Goal: Use online tool/utility: Utilize a website feature to perform a specific function

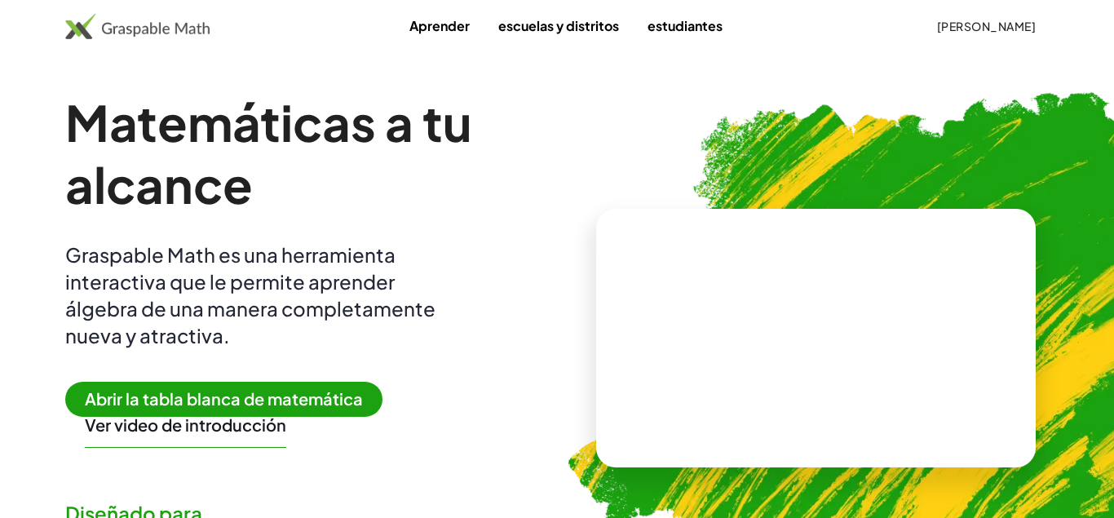
click at [1011, 24] on span "[PERSON_NAME]" at bounding box center [985, 26] width 99 height 15
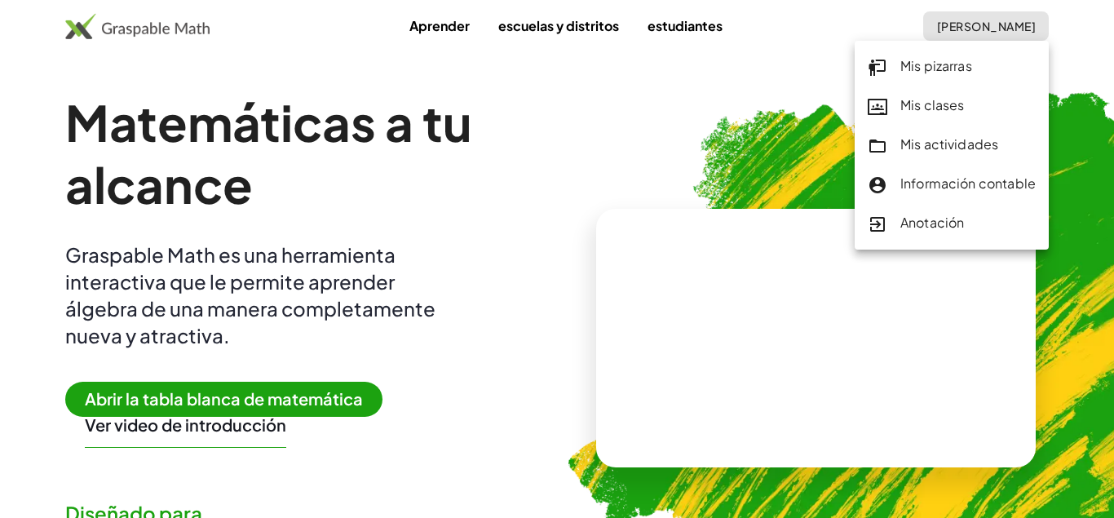
click at [937, 64] on div "Mis pizarras" at bounding box center [952, 66] width 168 height 21
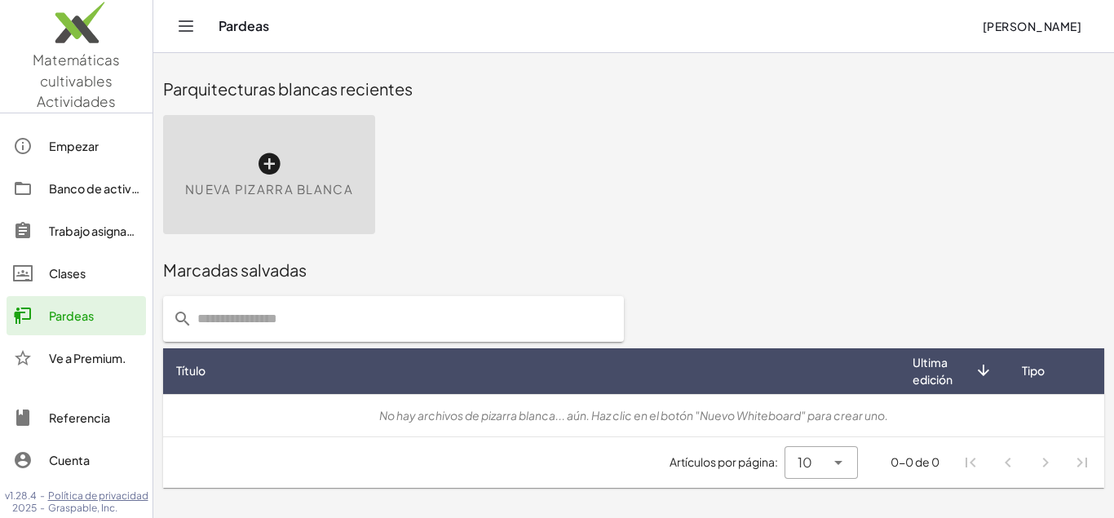
click at [333, 200] on div "Nueva pizarra blanca" at bounding box center [269, 174] width 212 height 119
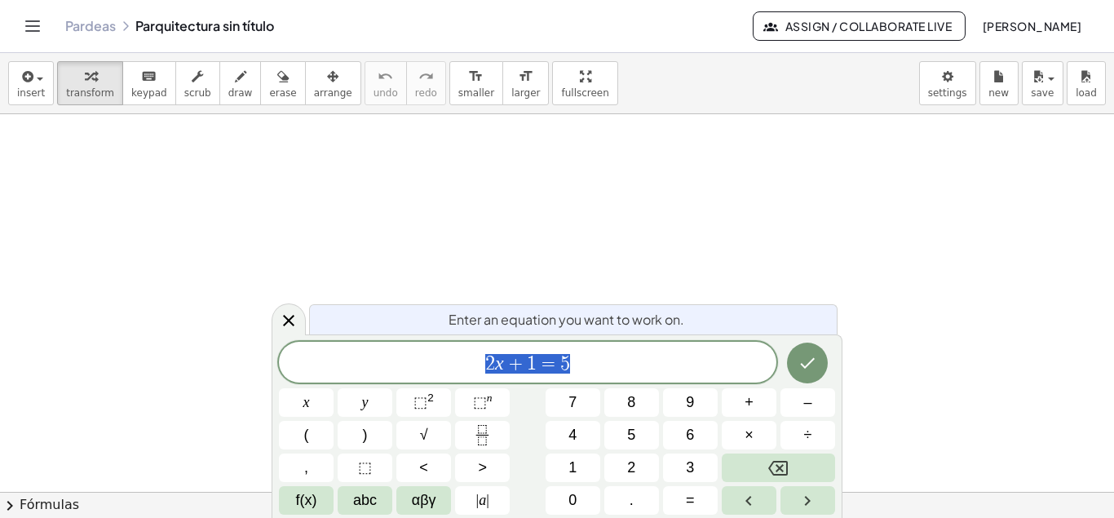
scroll to position [98, 9]
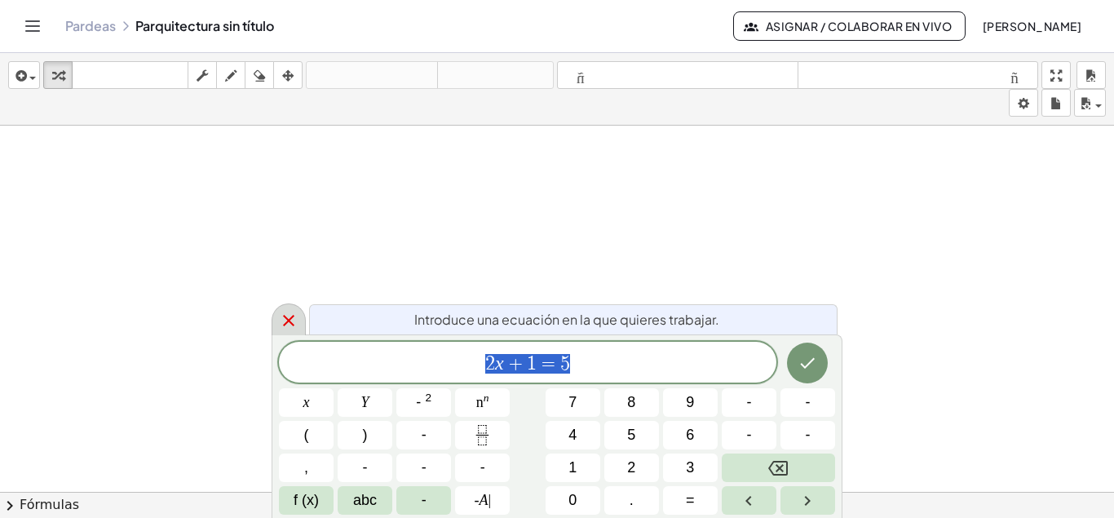
click at [289, 324] on icon at bounding box center [289, 321] width 20 height 20
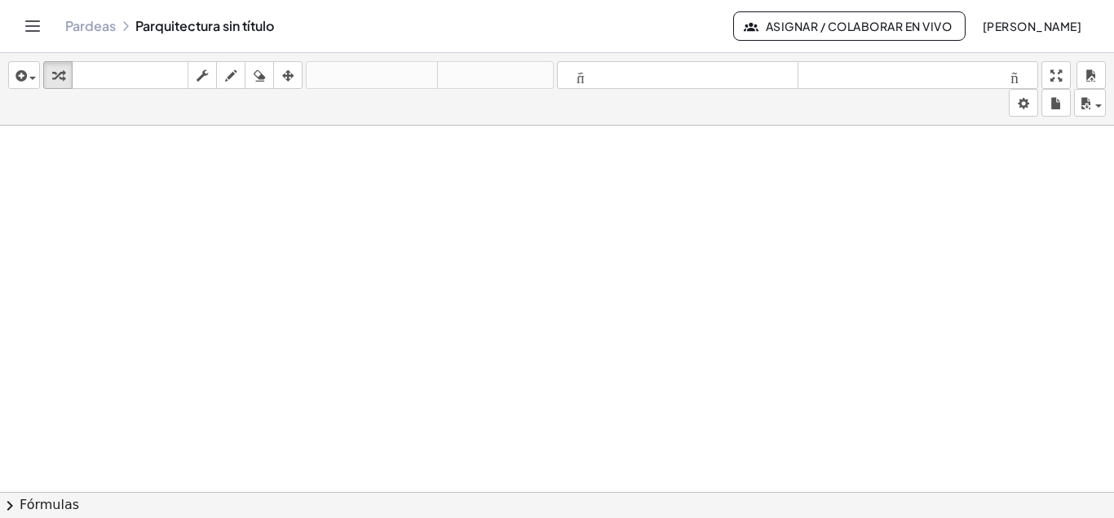
scroll to position [0, 0]
click at [95, 165] on div at bounding box center [557, 503] width 1114 height 755
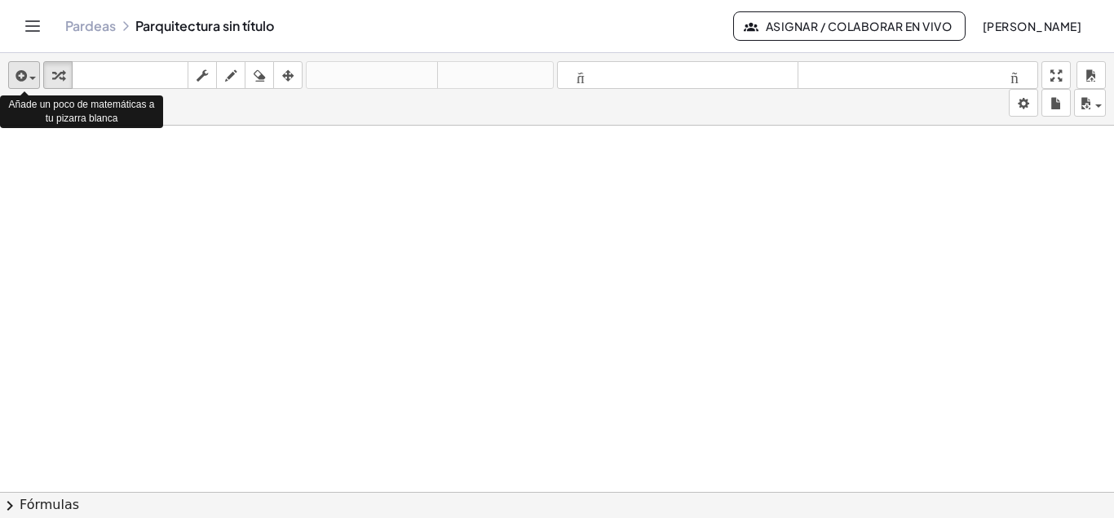
click at [34, 79] on span "button" at bounding box center [32, 78] width 7 height 3
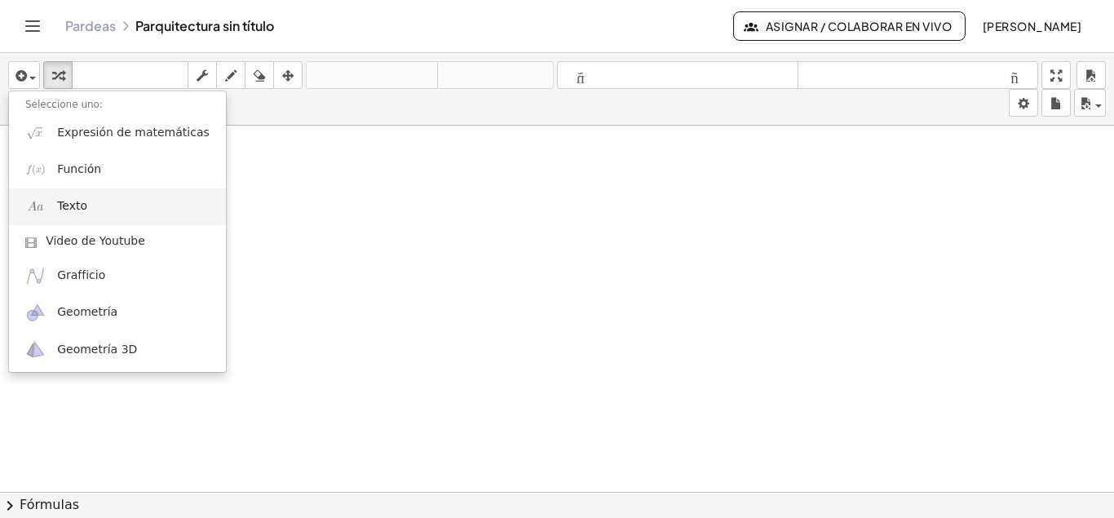
click at [59, 194] on link "Texto" at bounding box center [117, 206] width 217 height 37
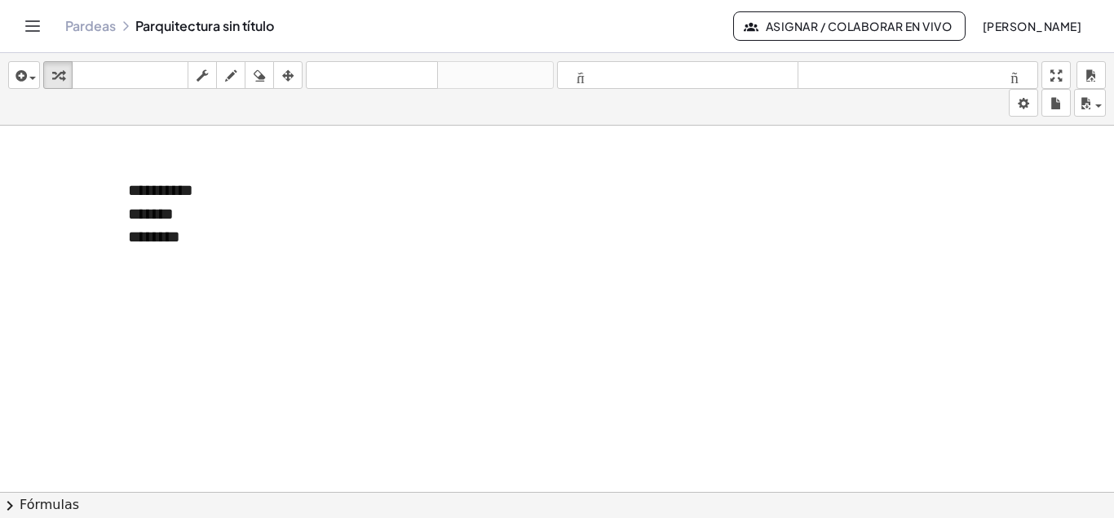
click at [729, 311] on div at bounding box center [557, 503] width 1114 height 755
click at [235, 76] on icon "button" at bounding box center [230, 76] width 11 height 20
drag, startPoint x: 426, startPoint y: 164, endPoint x: 423, endPoint y: 186, distance: 22.3
click at [423, 186] on div at bounding box center [557, 503] width 1114 height 755
drag, startPoint x: 423, startPoint y: 161, endPoint x: 442, endPoint y: 164, distance: 18.9
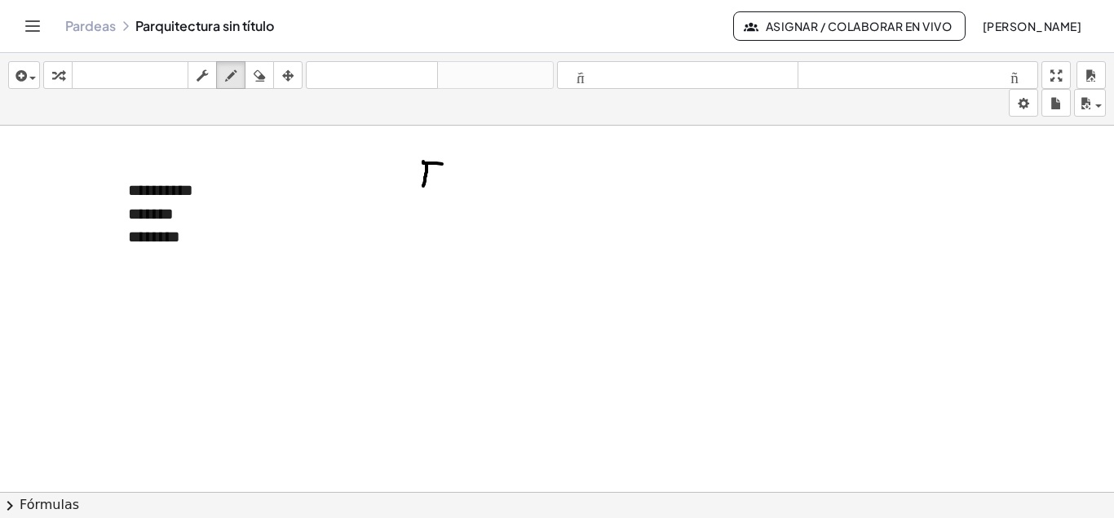
click at [442, 164] on div at bounding box center [557, 503] width 1114 height 755
drag, startPoint x: 426, startPoint y: 176, endPoint x: 437, endPoint y: 176, distance: 10.6
click at [437, 176] on div at bounding box center [557, 503] width 1114 height 755
drag, startPoint x: 419, startPoint y: 152, endPoint x: 438, endPoint y: 147, distance: 19.4
click at [439, 151] on div at bounding box center [557, 503] width 1114 height 755
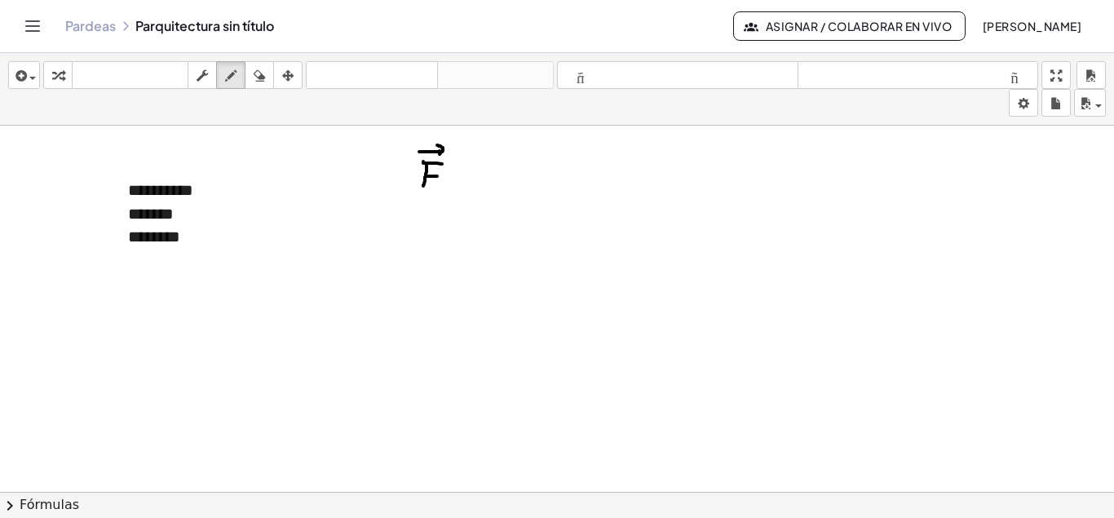
drag, startPoint x: 437, startPoint y: 145, endPoint x: 439, endPoint y: 154, distance: 9.3
click at [439, 154] on div at bounding box center [557, 503] width 1114 height 755
click at [470, 181] on div at bounding box center [557, 503] width 1114 height 755
drag, startPoint x: 457, startPoint y: 188, endPoint x: 461, endPoint y: 174, distance: 14.4
click at [470, 188] on div at bounding box center [557, 503] width 1114 height 755
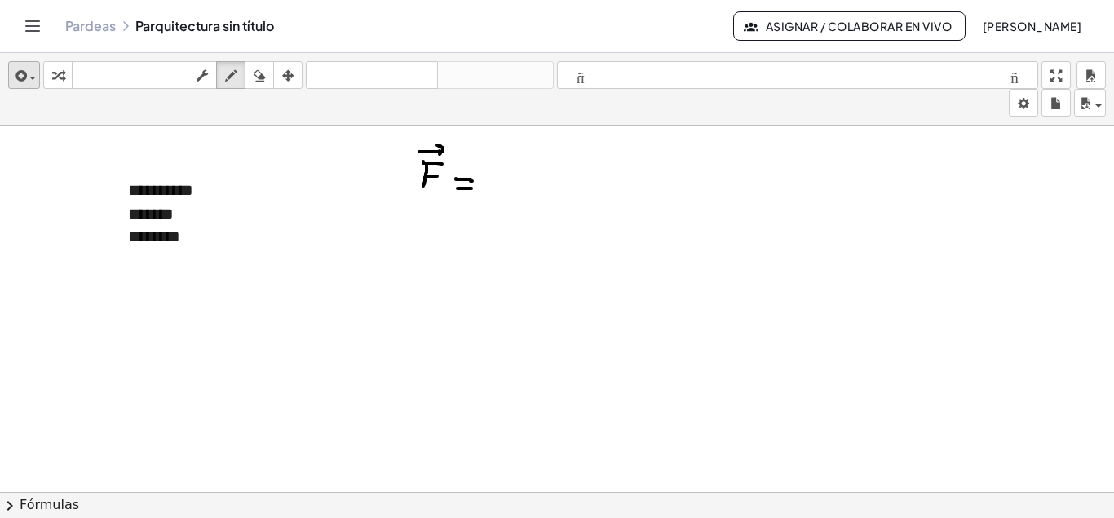
click at [37, 79] on button "insértese" at bounding box center [24, 75] width 32 height 28
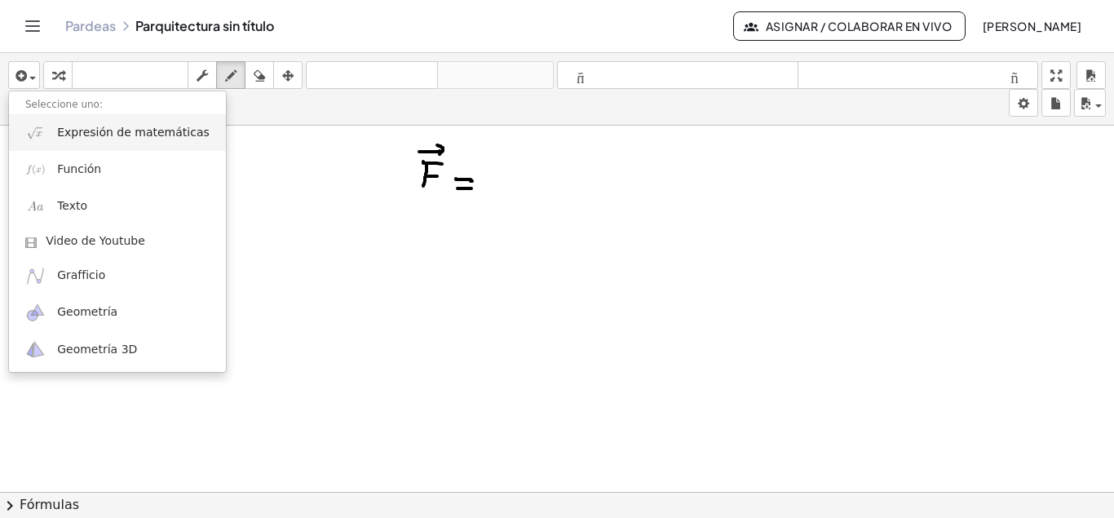
click at [72, 137] on span "Expresión de matemáticas" at bounding box center [133, 133] width 152 height 16
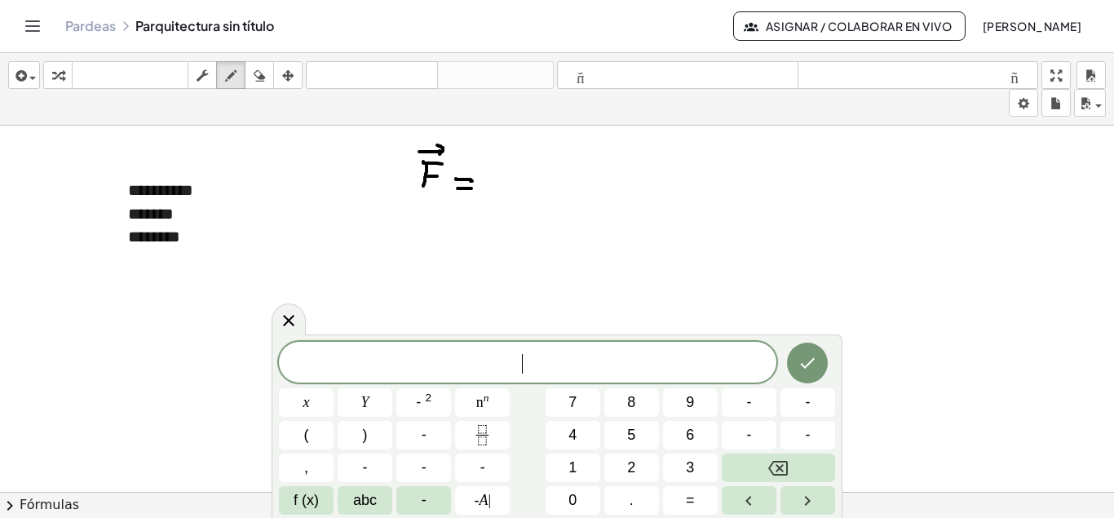
scroll to position [15, 0]
click at [347, 498] on button "abc" at bounding box center [365, 500] width 55 height 29
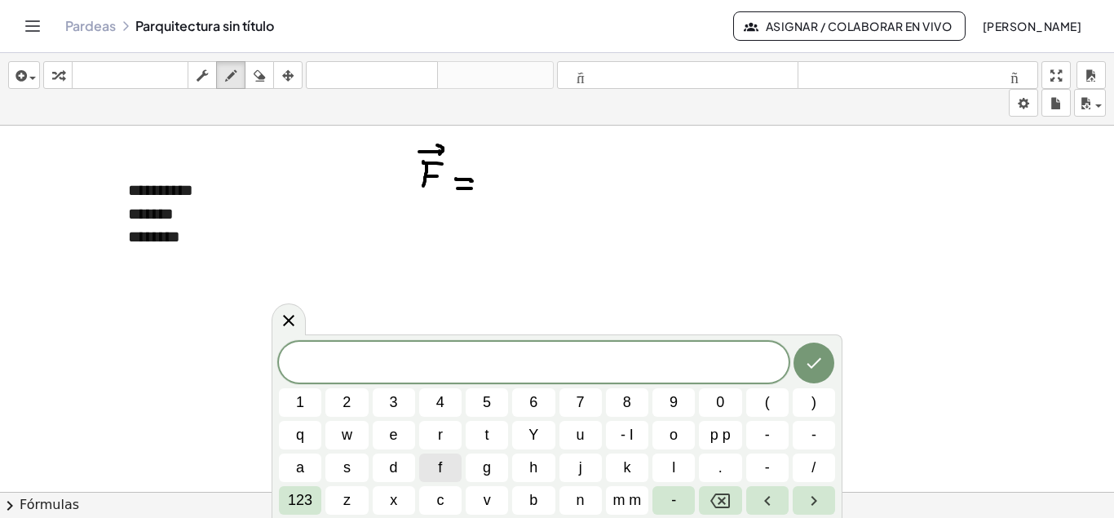
click at [449, 474] on button "f" at bounding box center [440, 467] width 42 height 29
click at [632, 506] on span "m m" at bounding box center [626, 500] width 29 height 22
click at [310, 504] on span "123" at bounding box center [300, 500] width 24 height 22
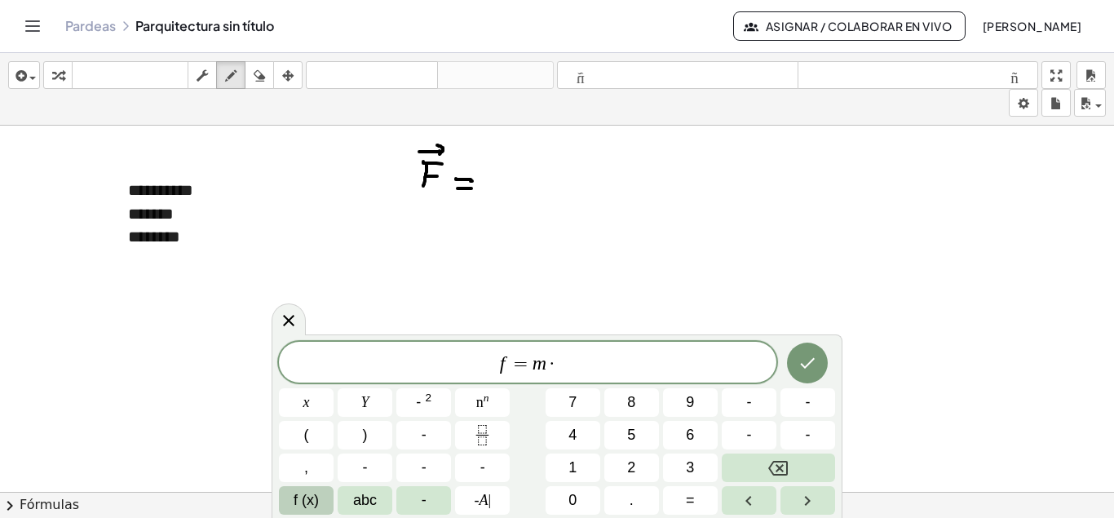
click at [311, 502] on span "f (x)" at bounding box center [306, 500] width 25 height 22
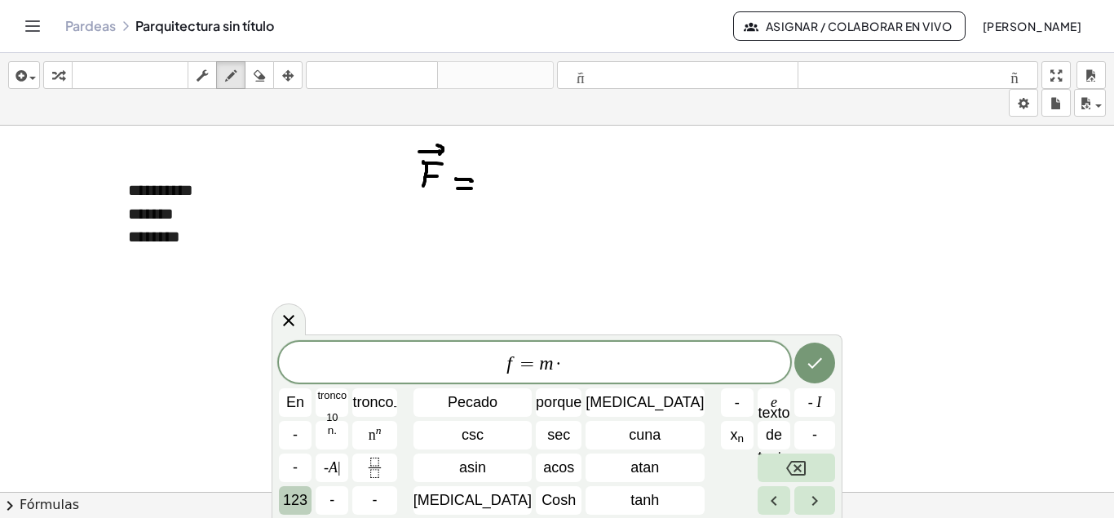
click at [311, 502] on button "123" at bounding box center [295, 500] width 33 height 29
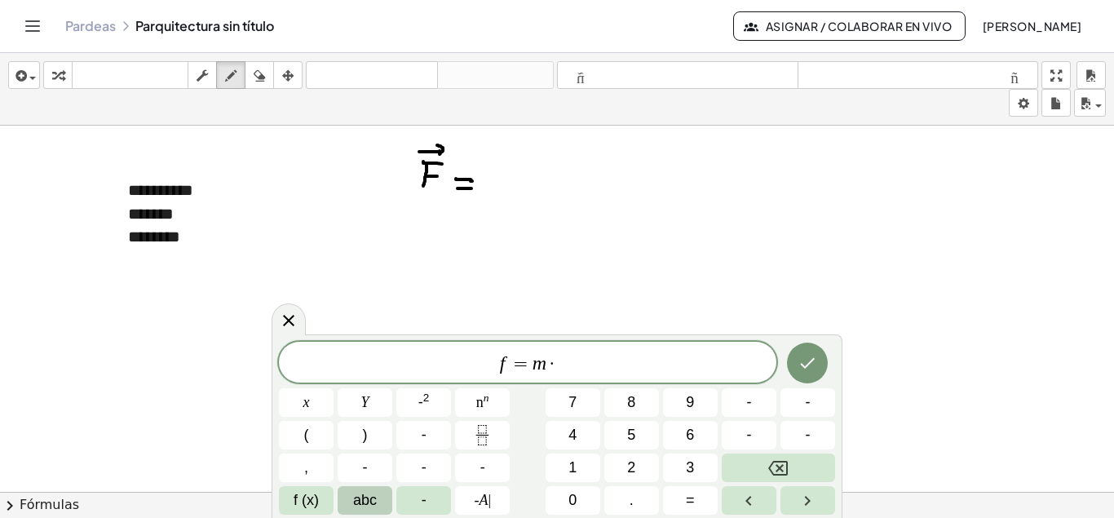
click at [370, 495] on span "abc" at bounding box center [365, 500] width 24 height 22
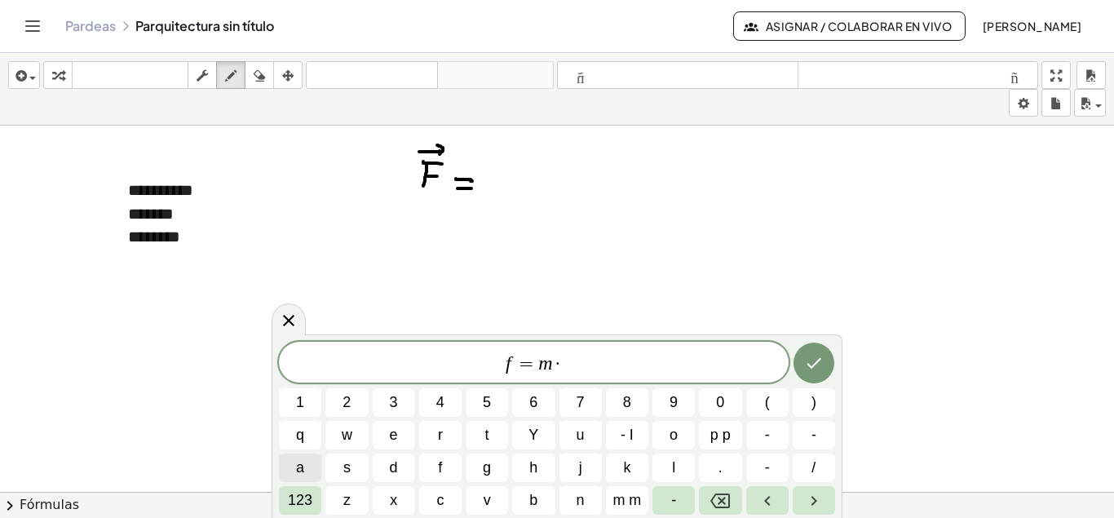
click at [307, 466] on button "a" at bounding box center [300, 467] width 42 height 29
click at [821, 360] on icon "Hecho" at bounding box center [814, 363] width 20 height 20
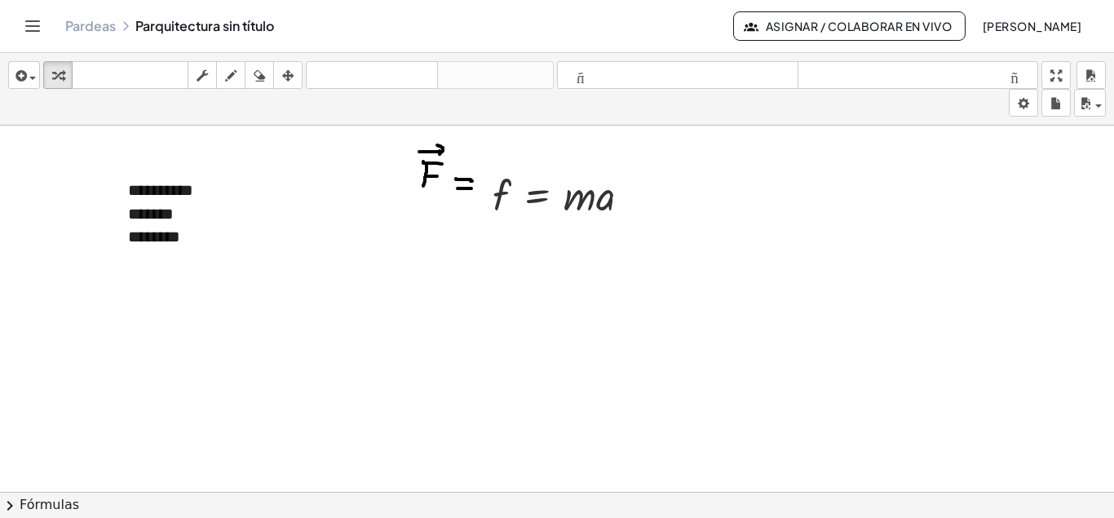
click at [455, 183] on div at bounding box center [557, 503] width 1114 height 755
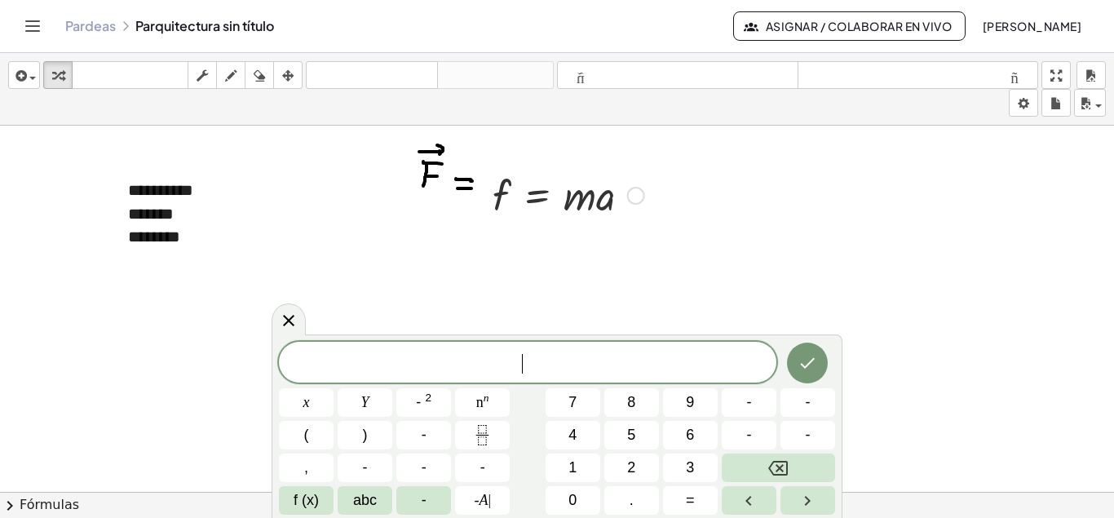
drag, startPoint x: 406, startPoint y: 141, endPoint x: 477, endPoint y: 199, distance: 91.6
click at [477, 199] on div "**********" at bounding box center [557, 503] width 1114 height 755
click at [472, 188] on div at bounding box center [480, 194] width 24 height 64
click at [452, 188] on div at bounding box center [557, 503] width 1114 height 755
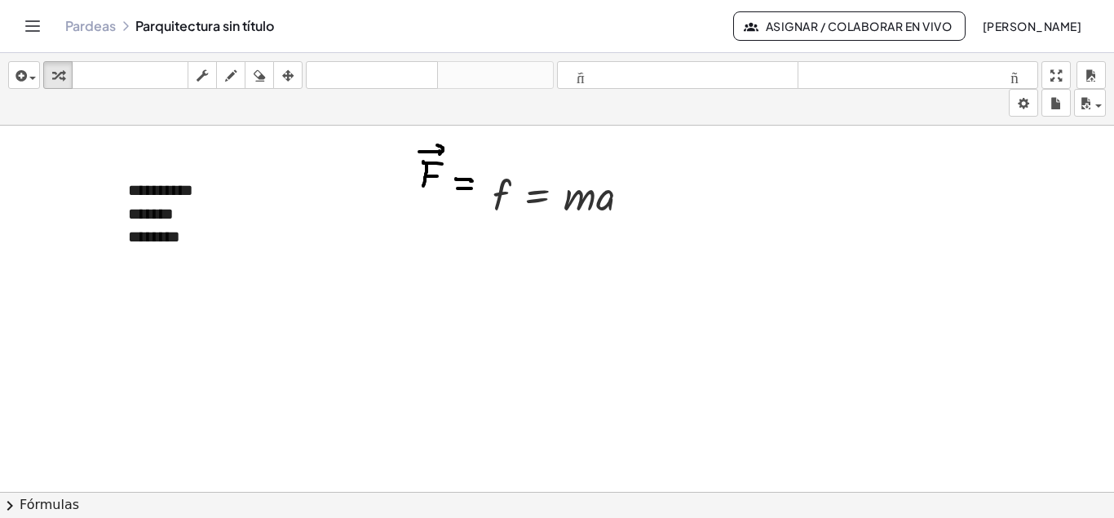
click at [428, 179] on div at bounding box center [557, 503] width 1114 height 755
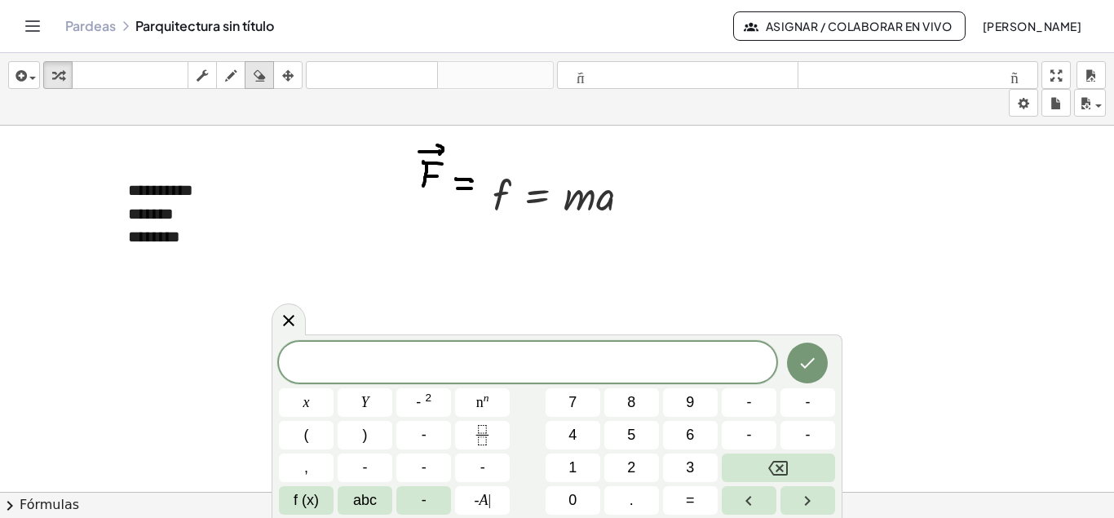
click at [267, 82] on div "button" at bounding box center [259, 75] width 21 height 20
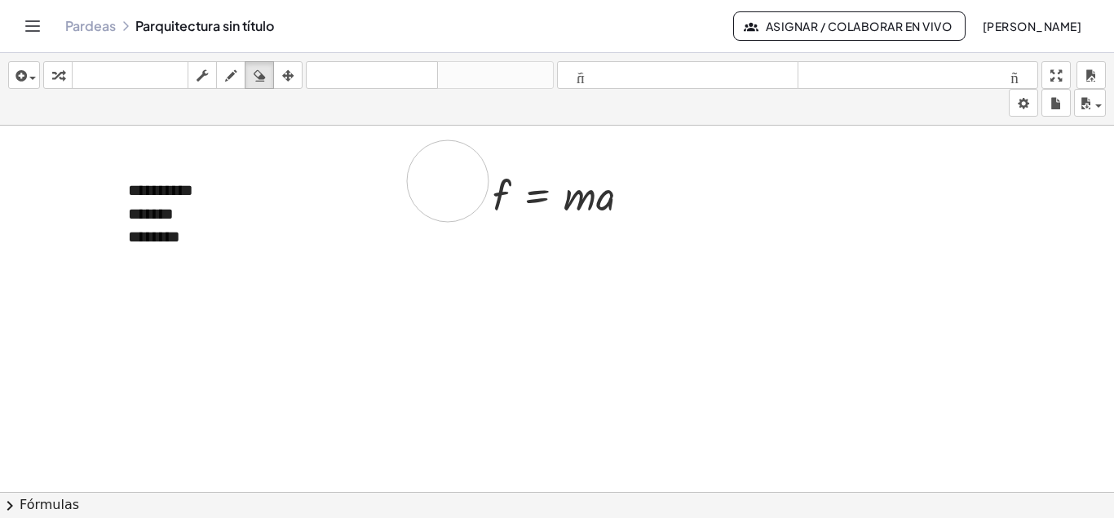
drag, startPoint x: 422, startPoint y: 169, endPoint x: 448, endPoint y: 181, distance: 28.1
click at [448, 181] on div at bounding box center [557, 503] width 1114 height 755
click at [595, 201] on div at bounding box center [557, 503] width 1114 height 755
click at [591, 201] on div at bounding box center [557, 503] width 1114 height 755
click at [618, 277] on div at bounding box center [557, 503] width 1114 height 755
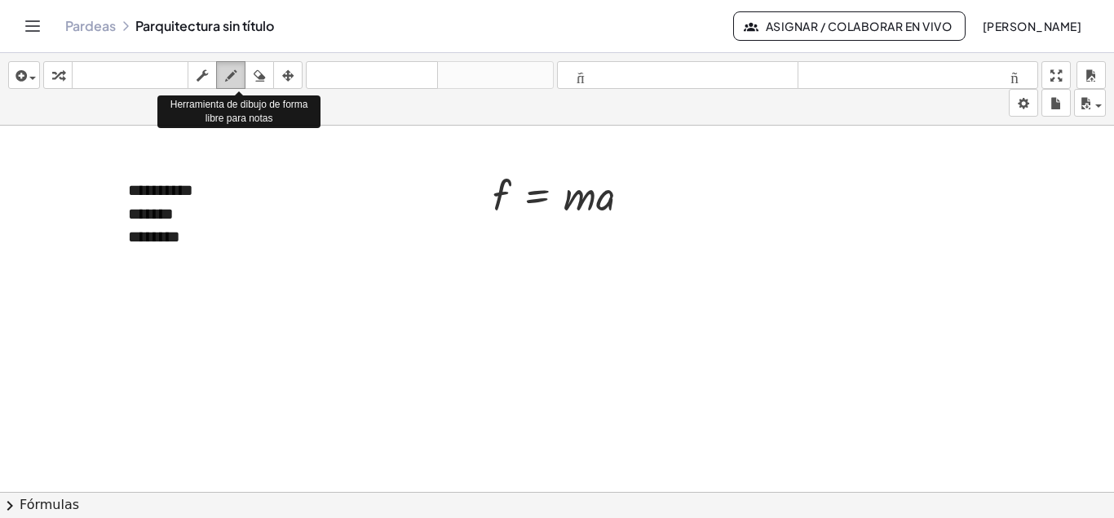
click at [232, 82] on icon "button" at bounding box center [230, 76] width 11 height 20
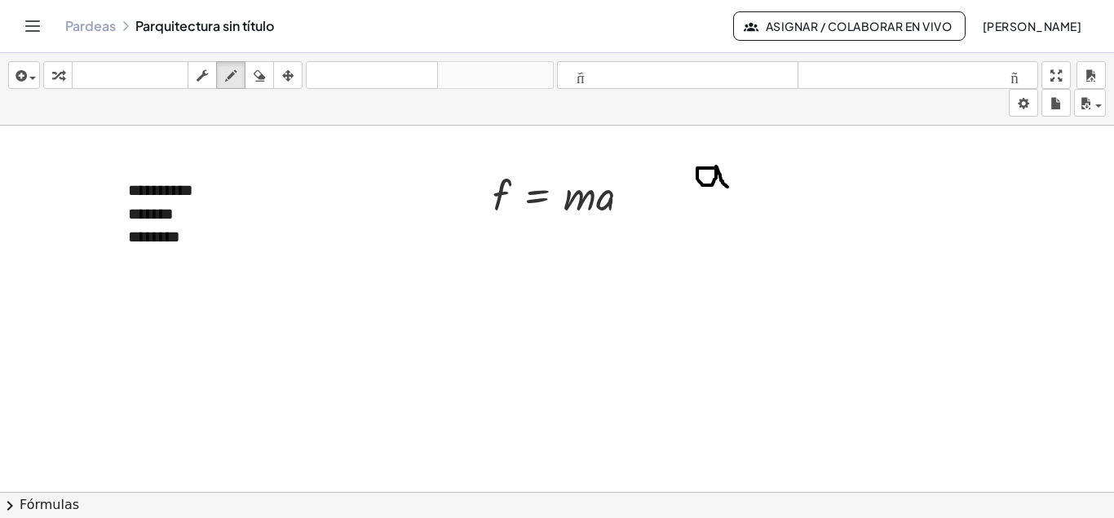
drag, startPoint x: 715, startPoint y: 168, endPoint x: 728, endPoint y: 188, distance: 23.5
click at [728, 188] on div at bounding box center [557, 503] width 1114 height 755
drag, startPoint x: 695, startPoint y: 156, endPoint x: 708, endPoint y: 151, distance: 13.2
click at [709, 153] on div at bounding box center [557, 503] width 1114 height 755
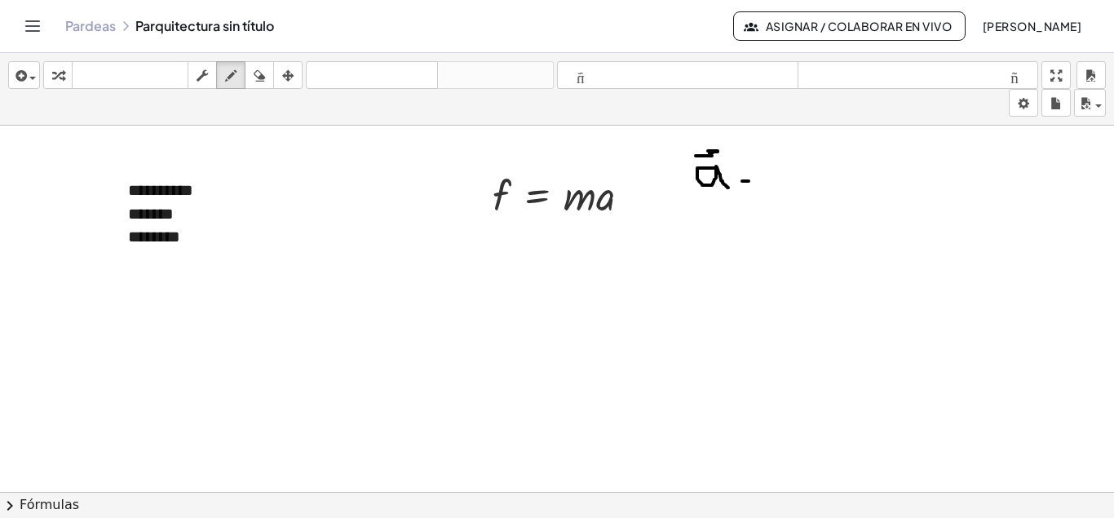
click at [748, 181] on div at bounding box center [557, 503] width 1114 height 755
drag, startPoint x: 740, startPoint y: 188, endPoint x: 753, endPoint y: 188, distance: 13.9
click at [753, 188] on div at bounding box center [557, 503] width 1114 height 755
drag, startPoint x: 779, startPoint y: 151, endPoint x: 784, endPoint y: 186, distance: 35.4
click at [810, 181] on div at bounding box center [557, 503] width 1114 height 755
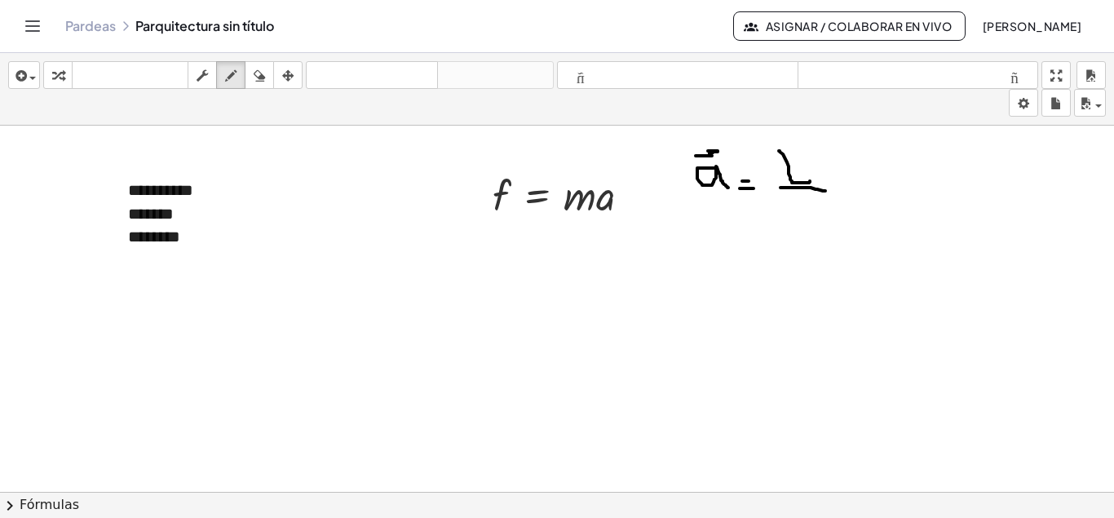
drag, startPoint x: 780, startPoint y: 188, endPoint x: 825, endPoint y: 191, distance: 45.0
click at [825, 191] on div at bounding box center [557, 503] width 1114 height 755
click at [796, 228] on div at bounding box center [557, 503] width 1114 height 755
drag, startPoint x: 788, startPoint y: 202, endPoint x: 803, endPoint y: 202, distance: 14.7
click at [803, 202] on div at bounding box center [557, 503] width 1114 height 755
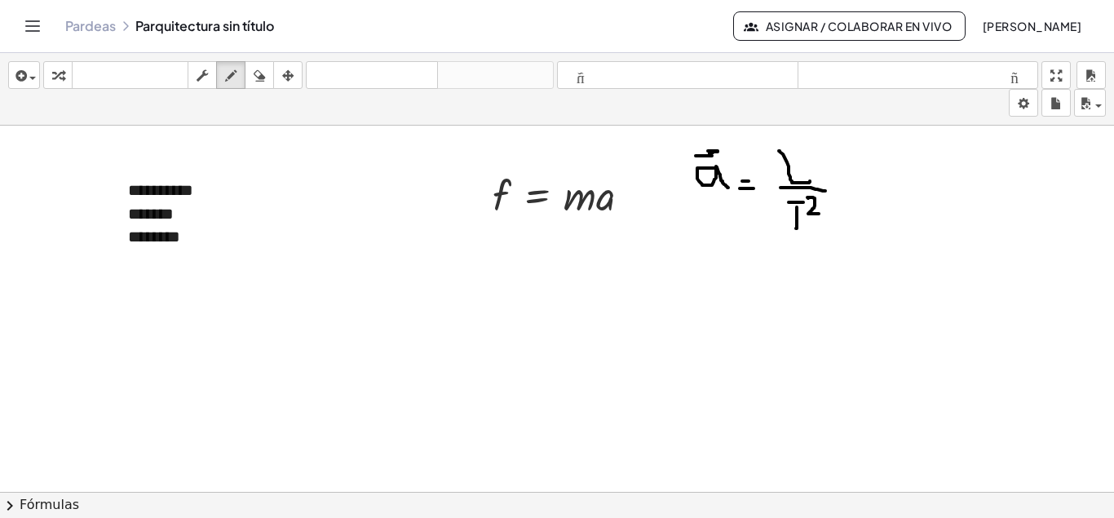
drag, startPoint x: 808, startPoint y: 198, endPoint x: 819, endPoint y: 214, distance: 18.8
click at [819, 214] on div at bounding box center [557, 503] width 1114 height 755
drag, startPoint x: 838, startPoint y: 185, endPoint x: 851, endPoint y: 185, distance: 13.0
click at [851, 185] on div at bounding box center [557, 503] width 1114 height 755
drag, startPoint x: 841, startPoint y: 196, endPoint x: 853, endPoint y: 197, distance: 11.5
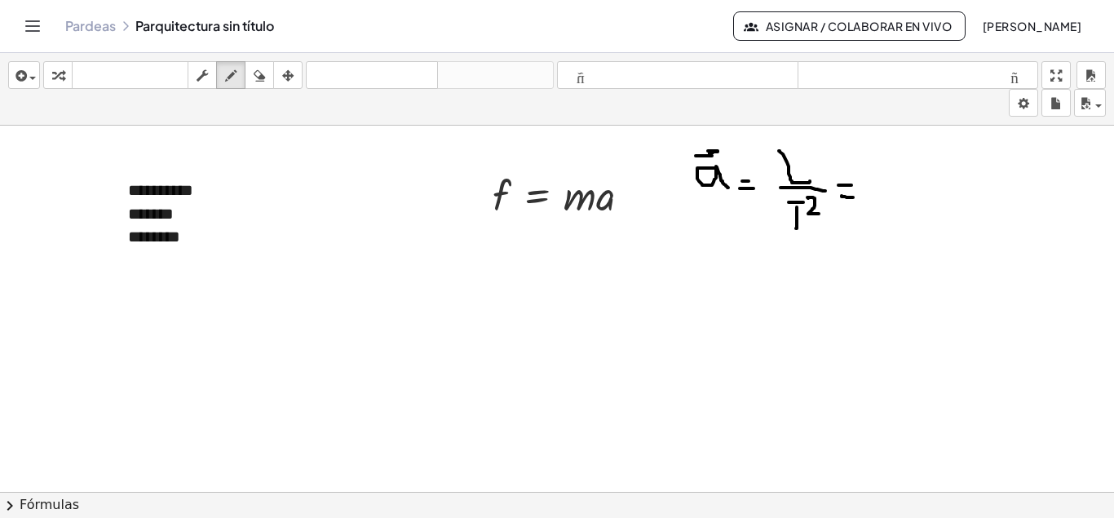
click at [853, 197] on div at bounding box center [557, 503] width 1114 height 755
drag, startPoint x: 879, startPoint y: 162, endPoint x: 865, endPoint y: 187, distance: 28.1
click at [900, 182] on div at bounding box center [557, 503] width 1114 height 755
drag, startPoint x: 864, startPoint y: 188, endPoint x: 894, endPoint y: 218, distance: 42.1
click at [924, 192] on div at bounding box center [557, 503] width 1114 height 755
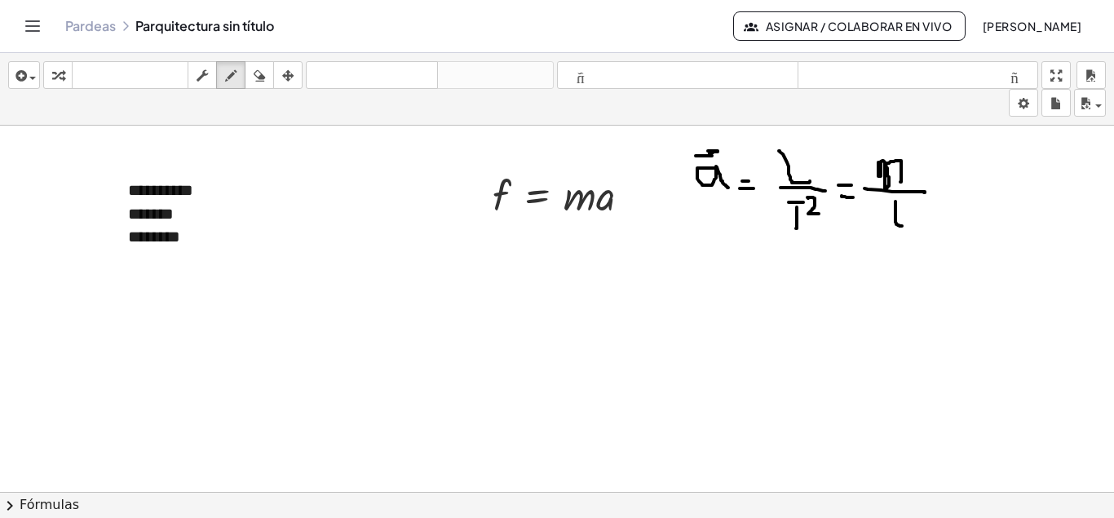
drag, startPoint x: 895, startPoint y: 201, endPoint x: 887, endPoint y: 222, distance: 22.0
click at [888, 223] on div at bounding box center [557, 503] width 1114 height 755
drag, startPoint x: 890, startPoint y: 212, endPoint x: 901, endPoint y: 212, distance: 10.6
click at [901, 212] on div at bounding box center [557, 503] width 1114 height 755
drag, startPoint x: 906, startPoint y: 202, endPoint x: 914, endPoint y: 210, distance: 11.5
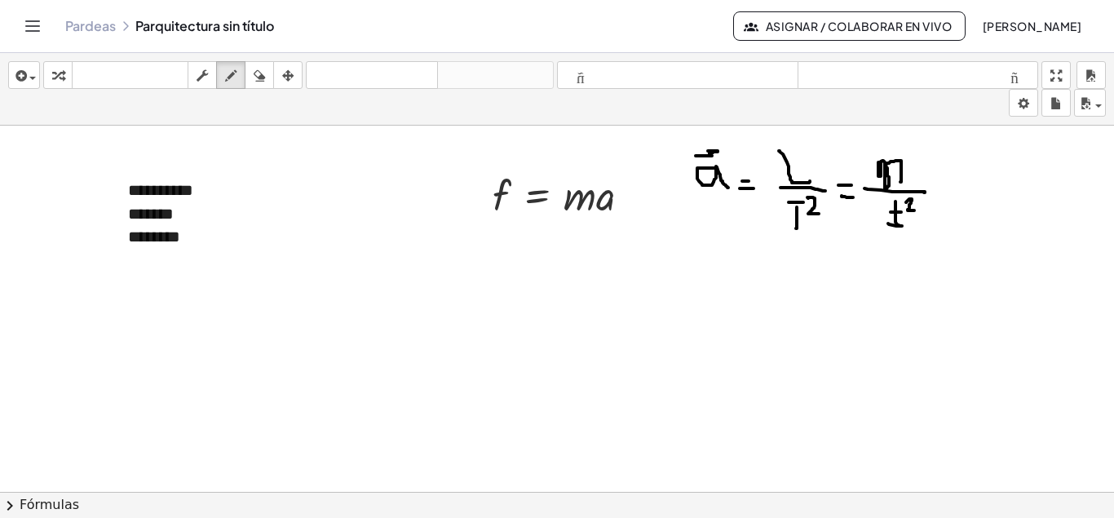
click at [914, 210] on div at bounding box center [557, 503] width 1114 height 755
drag, startPoint x: 870, startPoint y: 163, endPoint x: 899, endPoint y: 174, distance: 31.5
click at [899, 174] on div at bounding box center [557, 503] width 1114 height 755
drag, startPoint x: 868, startPoint y: 188, endPoint x: 885, endPoint y: 202, distance: 22.6
click at [903, 189] on div at bounding box center [557, 503] width 1114 height 755
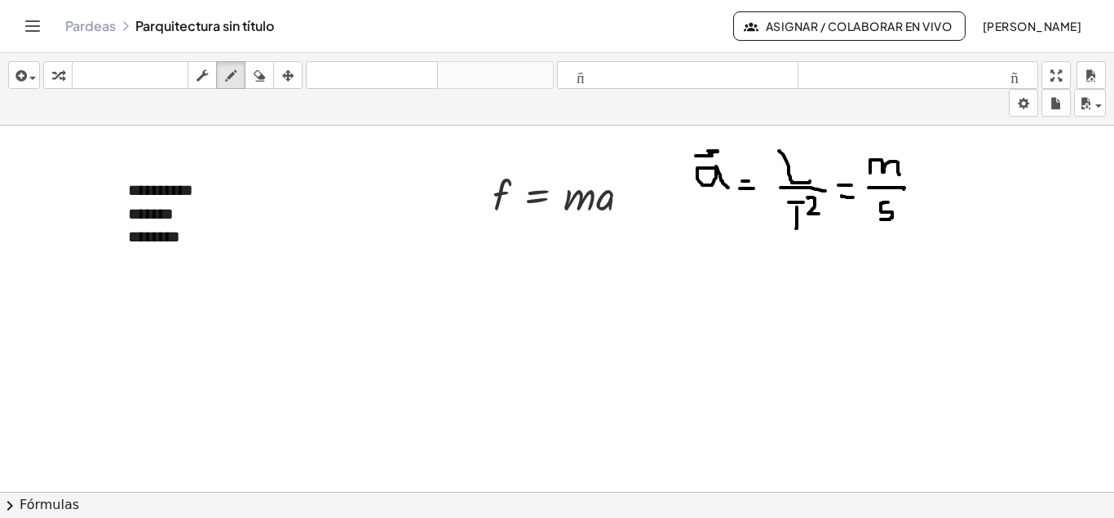
drag, startPoint x: 888, startPoint y: 202, endPoint x: 887, endPoint y: 219, distance: 17.1
click at [880, 219] on div at bounding box center [557, 503] width 1114 height 755
drag, startPoint x: 892, startPoint y: 198, endPoint x: 898, endPoint y: 223, distance: 25.3
click at [903, 204] on div at bounding box center [557, 503] width 1114 height 755
drag, startPoint x: 719, startPoint y: 241, endPoint x: 742, endPoint y: 260, distance: 30.1
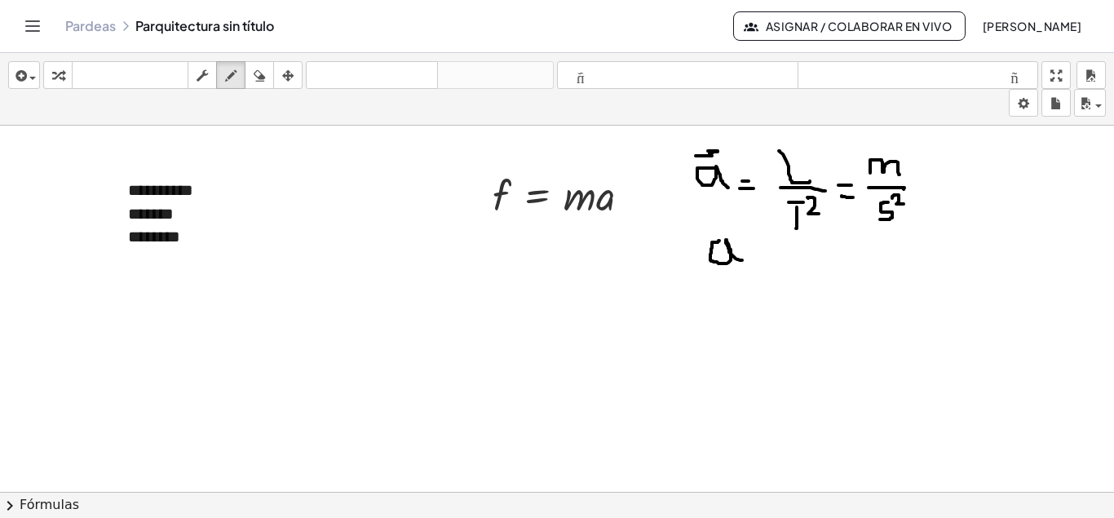
click at [742, 260] on div at bounding box center [557, 503] width 1114 height 755
click at [714, 228] on div at bounding box center [557, 503] width 1114 height 755
drag, startPoint x: 747, startPoint y: 255, endPoint x: 756, endPoint y: 255, distance: 9.0
click at [756, 255] on div at bounding box center [557, 503] width 1114 height 755
drag, startPoint x: 747, startPoint y: 265, endPoint x: 766, endPoint y: 165, distance: 102.0
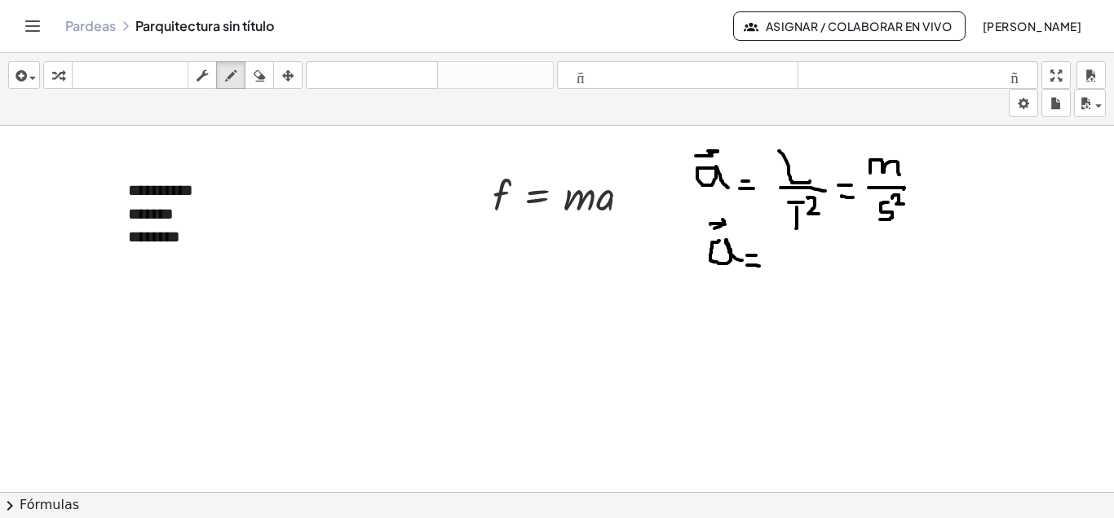
click at [759, 265] on div at bounding box center [557, 503] width 1114 height 755
drag, startPoint x: 778, startPoint y: 239, endPoint x: 794, endPoint y: 266, distance: 31.5
click at [794, 266] on div at bounding box center [557, 503] width 1114 height 755
click at [803, 262] on div at bounding box center [557, 503] width 1114 height 755
drag, startPoint x: 801, startPoint y: 254, endPoint x: 812, endPoint y: 266, distance: 16.1
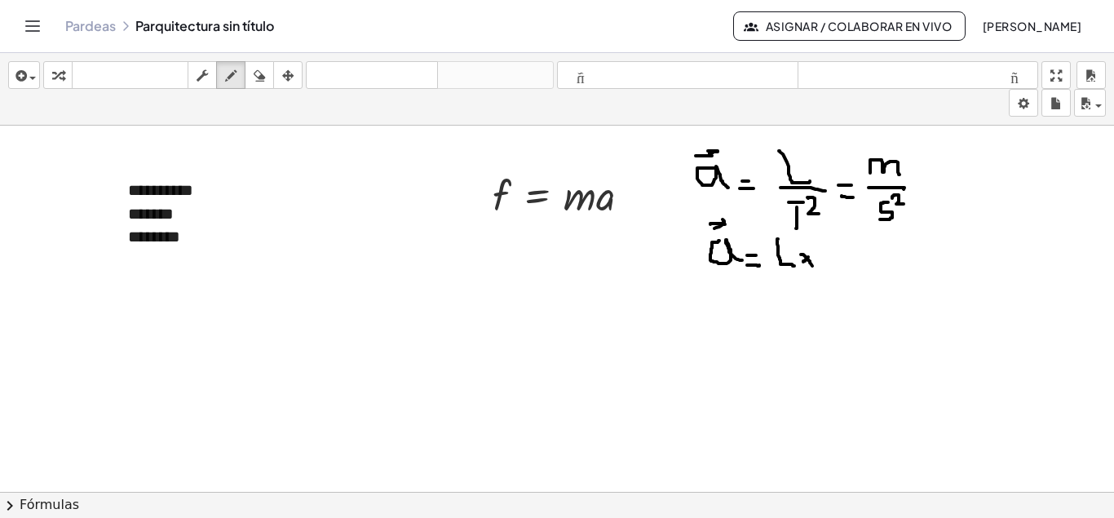
click at [812, 266] on div at bounding box center [557, 503] width 1114 height 755
click at [811, 253] on div at bounding box center [557, 503] width 1114 height 755
drag, startPoint x: 837, startPoint y: 239, endPoint x: 839, endPoint y: 263, distance: 23.7
click at [839, 263] on div at bounding box center [557, 503] width 1114 height 755
drag, startPoint x: 831, startPoint y: 237, endPoint x: 845, endPoint y: 238, distance: 14.7
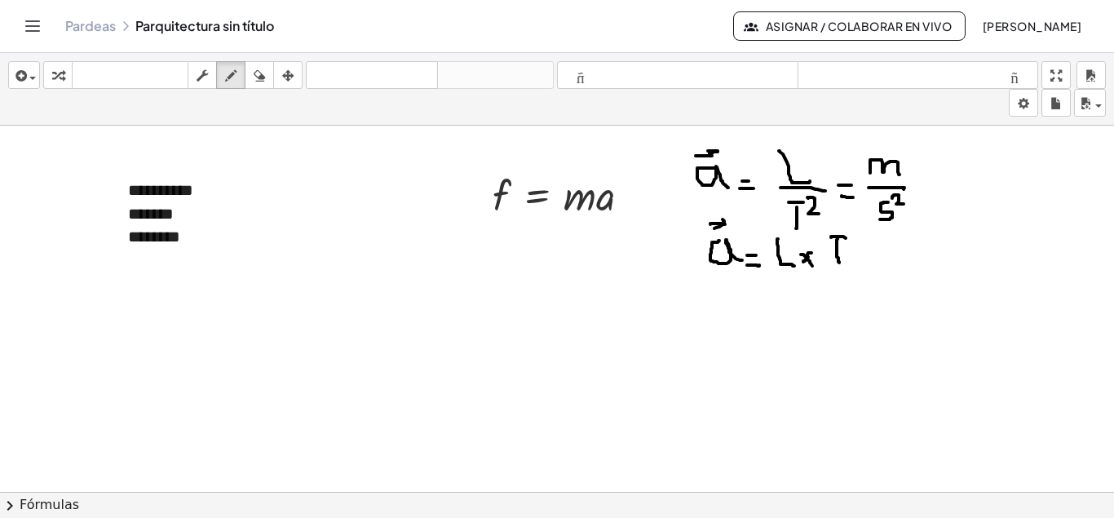
click at [845, 238] on div at bounding box center [557, 503] width 1114 height 755
drag, startPoint x: 859, startPoint y: 225, endPoint x: 868, endPoint y: 241, distance: 19.0
click at [868, 241] on div at bounding box center [557, 503] width 1114 height 755
click at [417, 276] on div at bounding box center [557, 503] width 1114 height 755
drag, startPoint x: 52, startPoint y: 347, endPoint x: 82, endPoint y: 364, distance: 33.6
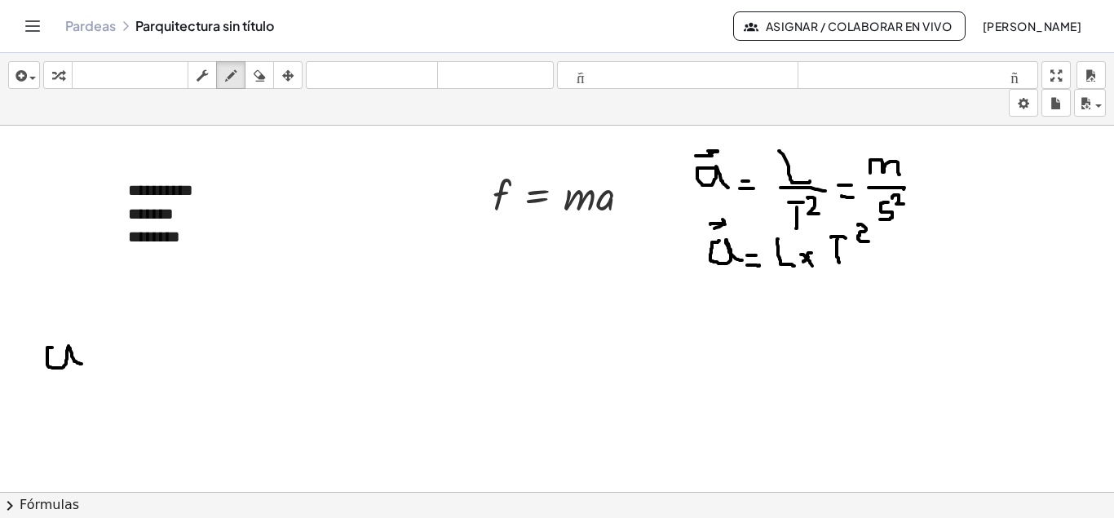
click at [82, 364] on div at bounding box center [557, 503] width 1114 height 755
drag, startPoint x: 54, startPoint y: 347, endPoint x: 65, endPoint y: 364, distance: 20.6
click at [68, 364] on div at bounding box center [557, 503] width 1114 height 755
drag, startPoint x: 41, startPoint y: 329, endPoint x: 60, endPoint y: 329, distance: 19.6
click at [60, 329] on div at bounding box center [557, 503] width 1114 height 755
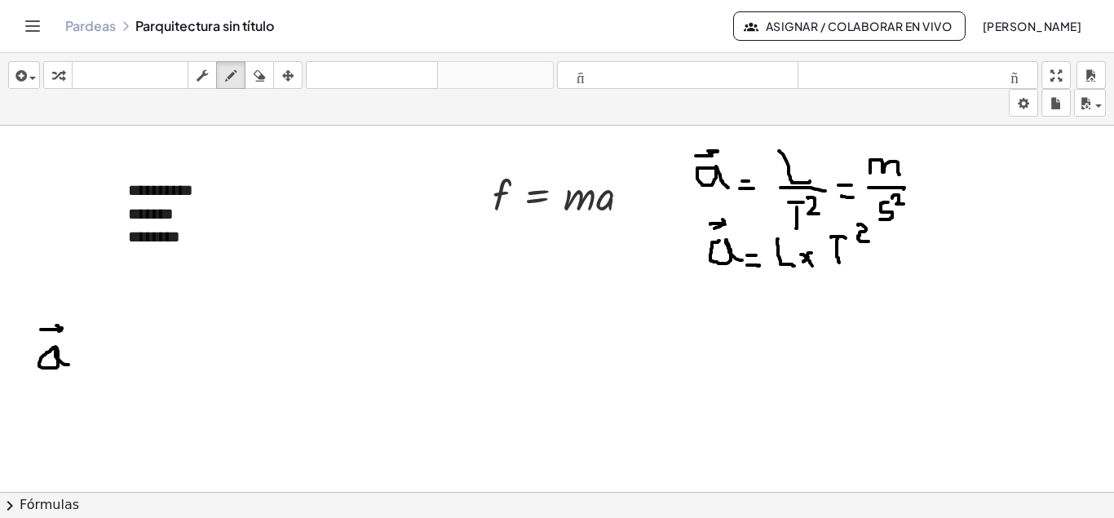
click at [59, 331] on div at bounding box center [557, 503] width 1114 height 755
drag, startPoint x: 85, startPoint y: 359, endPoint x: 96, endPoint y: 359, distance: 11.4
click at [96, 359] on div at bounding box center [557, 503] width 1114 height 755
drag, startPoint x: 86, startPoint y: 367, endPoint x: 99, endPoint y: 367, distance: 13.0
click at [99, 367] on div at bounding box center [557, 503] width 1114 height 755
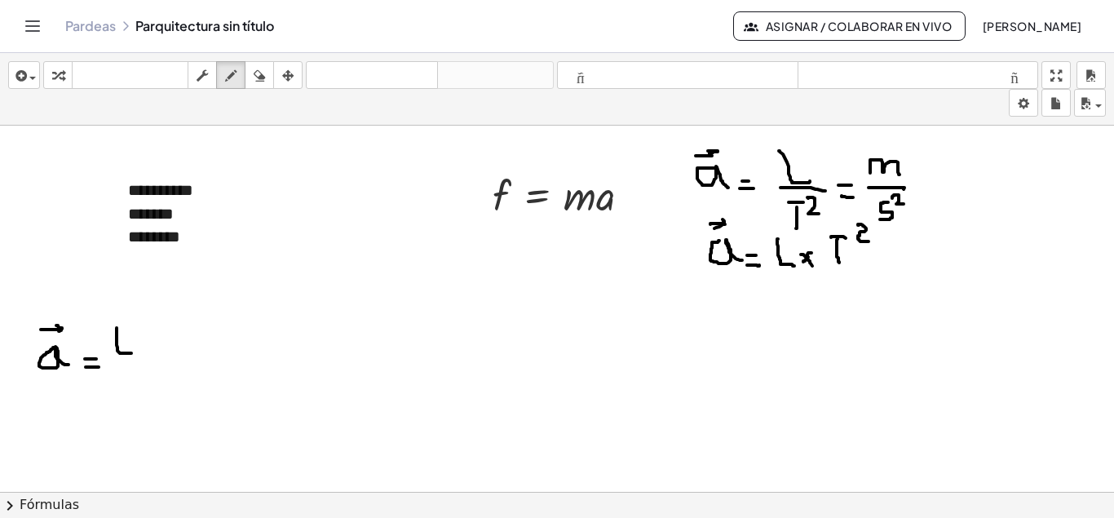
drag, startPoint x: 117, startPoint y: 328, endPoint x: 131, endPoint y: 353, distance: 29.2
click at [131, 353] on div at bounding box center [557, 503] width 1114 height 755
drag, startPoint x: 110, startPoint y: 361, endPoint x: 141, endPoint y: 361, distance: 31.0
click at [141, 361] on div at bounding box center [557, 503] width 1114 height 755
drag, startPoint x: 125, startPoint y: 373, endPoint x: 125, endPoint y: 395, distance: 21.2
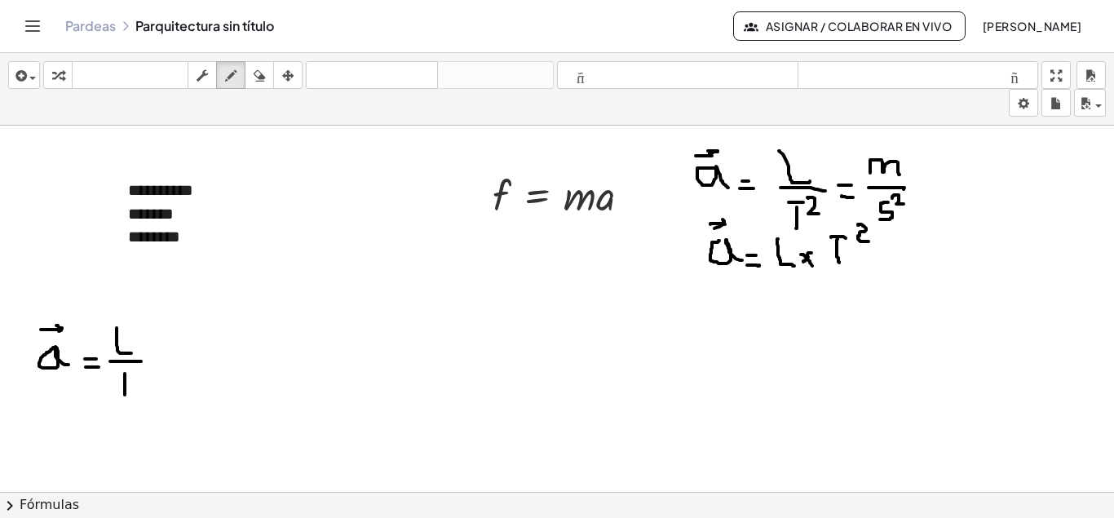
click at [125, 395] on div at bounding box center [557, 503] width 1114 height 755
drag, startPoint x: 119, startPoint y: 369, endPoint x: 131, endPoint y: 369, distance: 12.2
click at [131, 369] on div at bounding box center [557, 503] width 1114 height 755
drag, startPoint x: 136, startPoint y: 369, endPoint x: 144, endPoint y: 380, distance: 13.4
click at [144, 380] on div at bounding box center [557, 503] width 1114 height 755
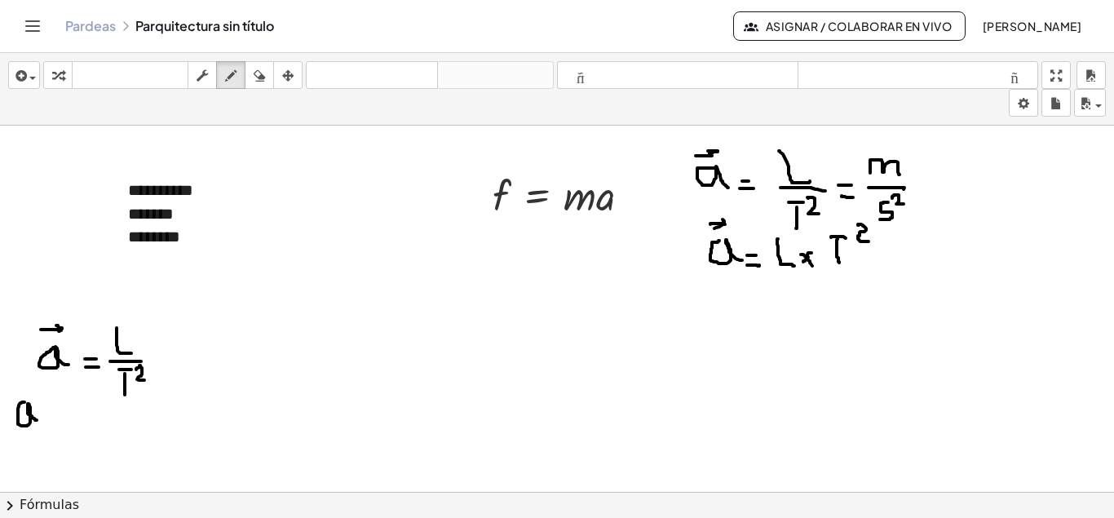
drag, startPoint x: 24, startPoint y: 402, endPoint x: 38, endPoint y: 421, distance: 22.8
click at [38, 421] on div at bounding box center [557, 503] width 1114 height 755
drag, startPoint x: 18, startPoint y: 391, endPoint x: 27, endPoint y: 388, distance: 9.3
click at [27, 388] on div at bounding box center [557, 503] width 1114 height 755
click at [26, 391] on div at bounding box center [557, 503] width 1114 height 755
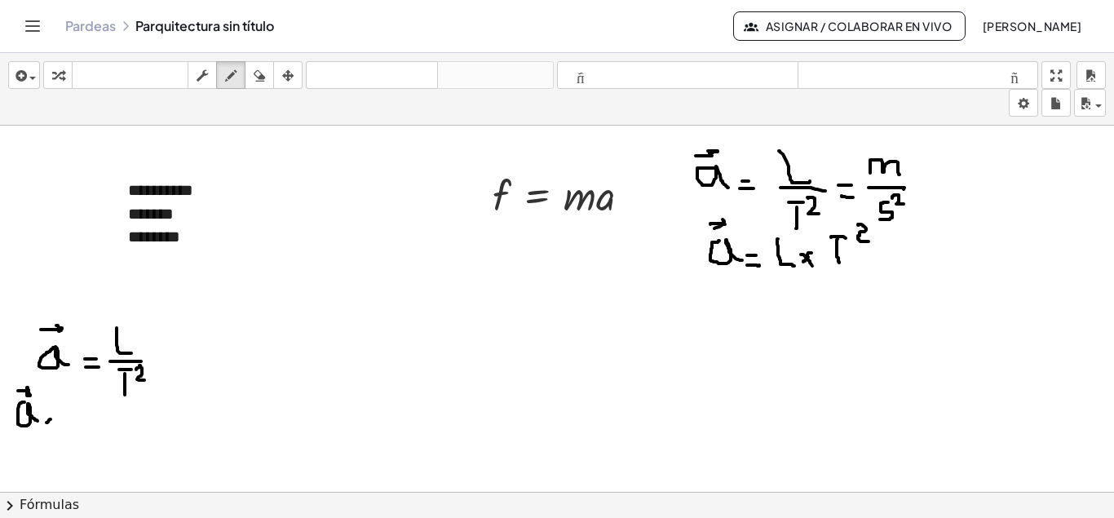
drag, startPoint x: 51, startPoint y: 419, endPoint x: 45, endPoint y: 426, distance: 8.7
click at [45, 426] on div at bounding box center [557, 503] width 1114 height 755
drag, startPoint x: 43, startPoint y: 417, endPoint x: 59, endPoint y: 422, distance: 16.5
click at [63, 430] on div at bounding box center [557, 503] width 1114 height 755
drag, startPoint x: 77, startPoint y: 399, endPoint x: 82, endPoint y: 413, distance: 15.0
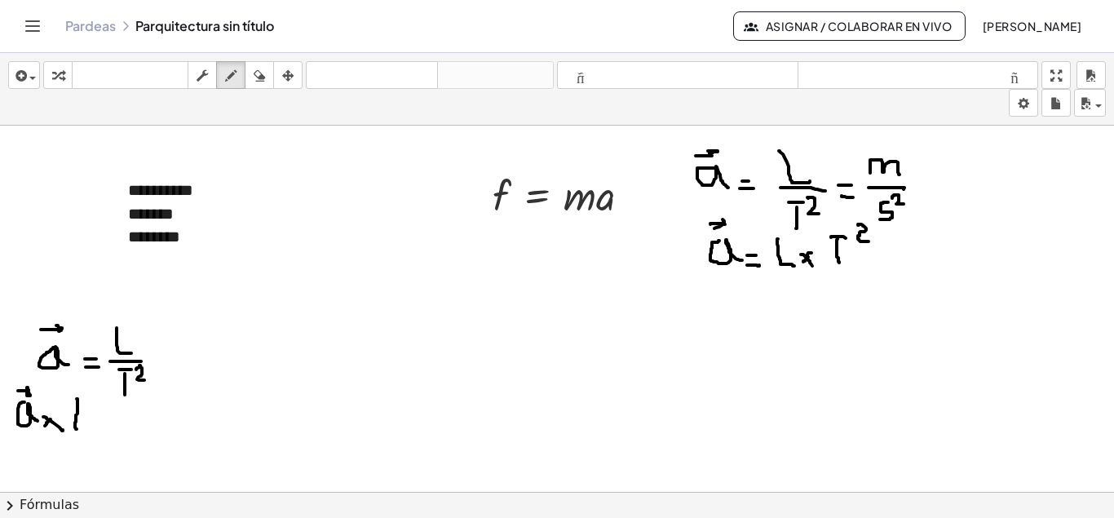
click at [79, 425] on div at bounding box center [557, 503] width 1114 height 755
drag, startPoint x: 68, startPoint y: 395, endPoint x: 85, endPoint y: 397, distance: 17.3
click at [85, 397] on div at bounding box center [557, 503] width 1114 height 755
drag, startPoint x: 91, startPoint y: 391, endPoint x: 103, endPoint y: 402, distance: 16.7
click at [103, 402] on div at bounding box center [557, 503] width 1114 height 755
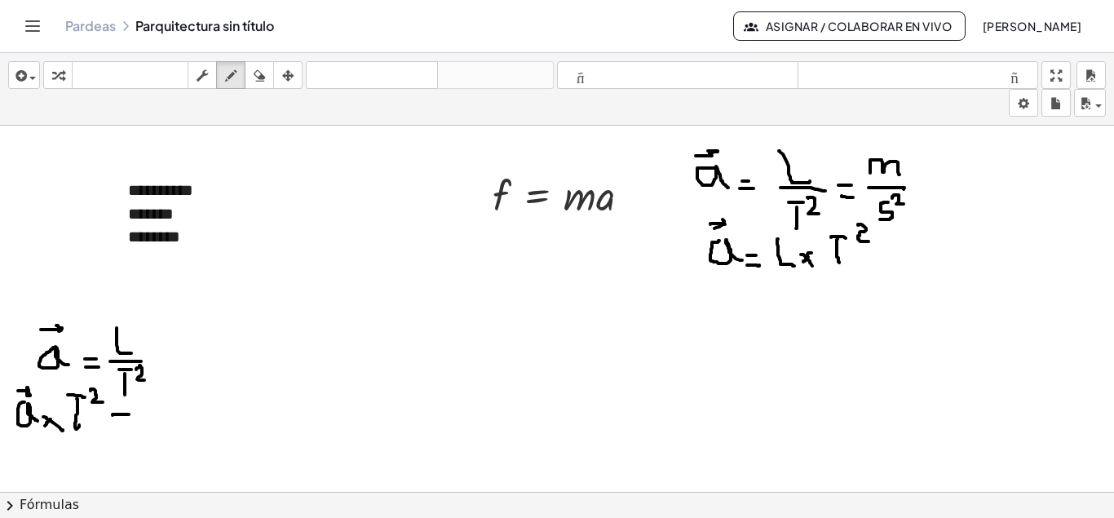
drag, startPoint x: 113, startPoint y: 415, endPoint x: 129, endPoint y: 414, distance: 16.3
click at [129, 414] on div at bounding box center [557, 503] width 1114 height 755
drag, startPoint x: 116, startPoint y: 422, endPoint x: 128, endPoint y: 422, distance: 12.2
click at [128, 422] on div at bounding box center [557, 503] width 1114 height 755
drag, startPoint x: 147, startPoint y: 396, endPoint x: 161, endPoint y: 435, distance: 41.0
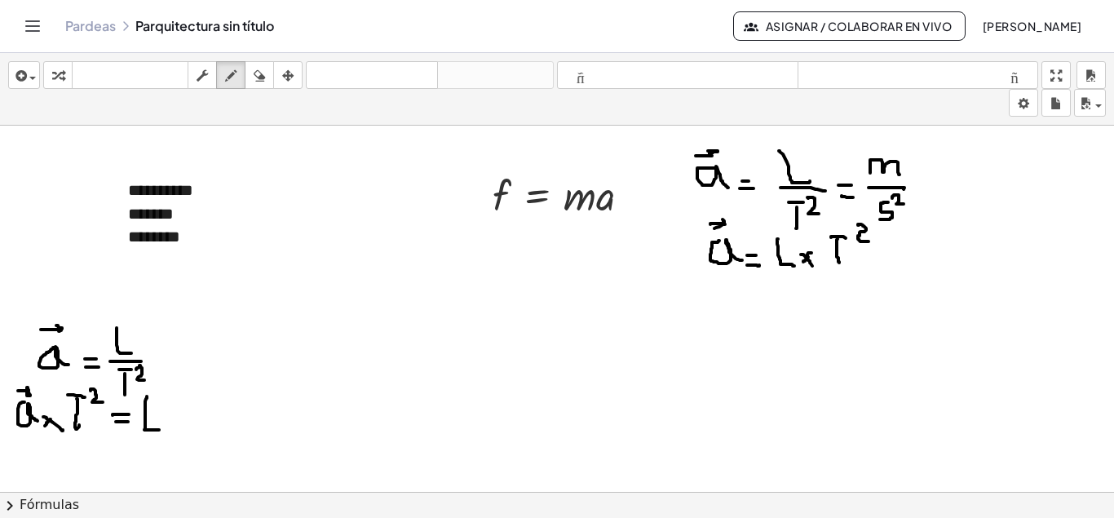
click at [161, 435] on div at bounding box center [557, 503] width 1114 height 755
drag, startPoint x: 413, startPoint y: 272, endPoint x: 422, endPoint y: 298, distance: 27.3
click at [422, 298] on div at bounding box center [557, 503] width 1114 height 755
drag, startPoint x: 393, startPoint y: 302, endPoint x: 422, endPoint y: 307, distance: 29.6
click at [428, 303] on div at bounding box center [557, 503] width 1114 height 755
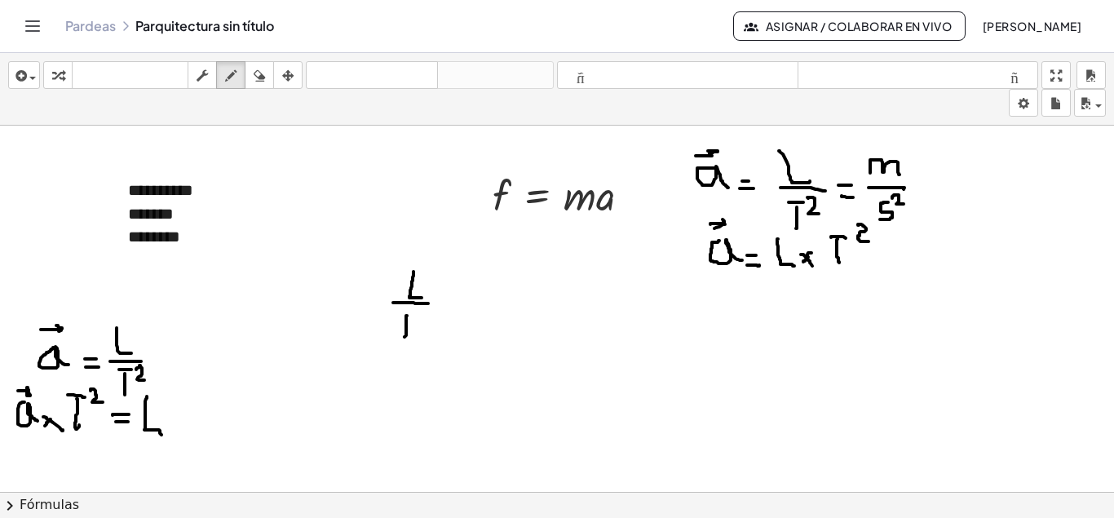
drag, startPoint x: 407, startPoint y: 316, endPoint x: 400, endPoint y: 333, distance: 18.3
click at [403, 337] on div at bounding box center [557, 503] width 1114 height 755
drag, startPoint x: 395, startPoint y: 313, endPoint x: 413, endPoint y: 311, distance: 18.0
click at [413, 311] on div at bounding box center [557, 503] width 1114 height 755
drag, startPoint x: 420, startPoint y: 307, endPoint x: 425, endPoint y: 317, distance: 10.9
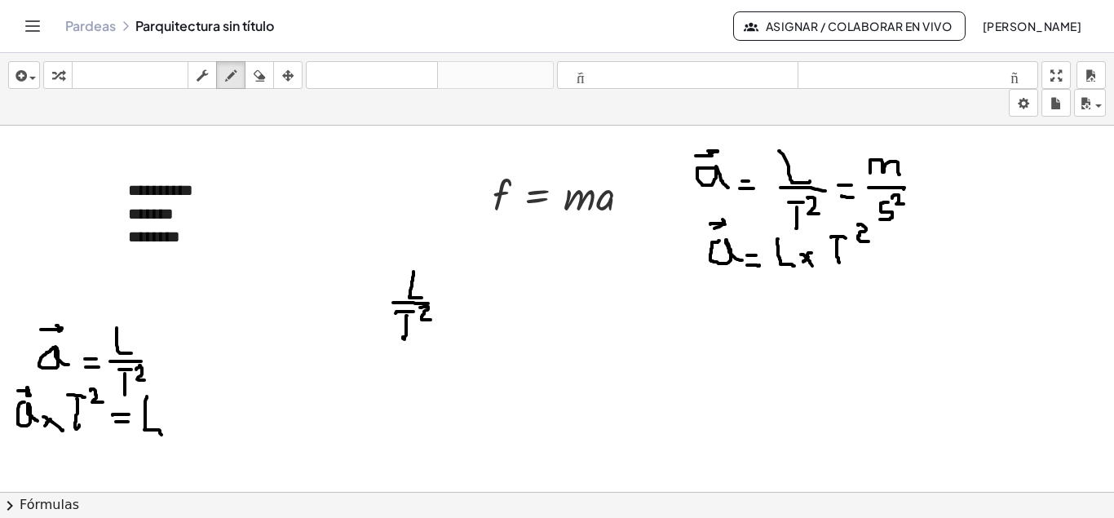
click at [426, 320] on div at bounding box center [557, 503] width 1114 height 755
drag, startPoint x: 404, startPoint y: 361, endPoint x: 412, endPoint y: 389, distance: 28.9
click at [412, 389] on div at bounding box center [557, 503] width 1114 height 755
drag, startPoint x: 431, startPoint y: 360, endPoint x: 428, endPoint y: 385, distance: 25.5
click at [428, 385] on div at bounding box center [557, 503] width 1114 height 755
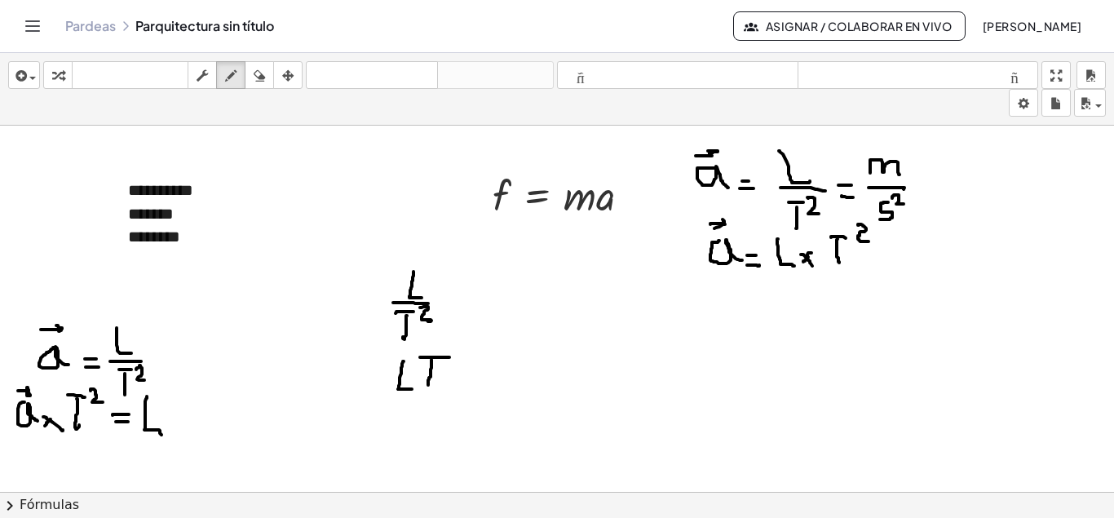
drag, startPoint x: 420, startPoint y: 357, endPoint x: 449, endPoint y: 357, distance: 29.4
click at [449, 357] on div at bounding box center [557, 503] width 1114 height 755
drag, startPoint x: 427, startPoint y: 377, endPoint x: 429, endPoint y: 387, distance: 9.9
click at [429, 387] on div at bounding box center [557, 503] width 1114 height 755
click at [465, 344] on div at bounding box center [557, 503] width 1114 height 755
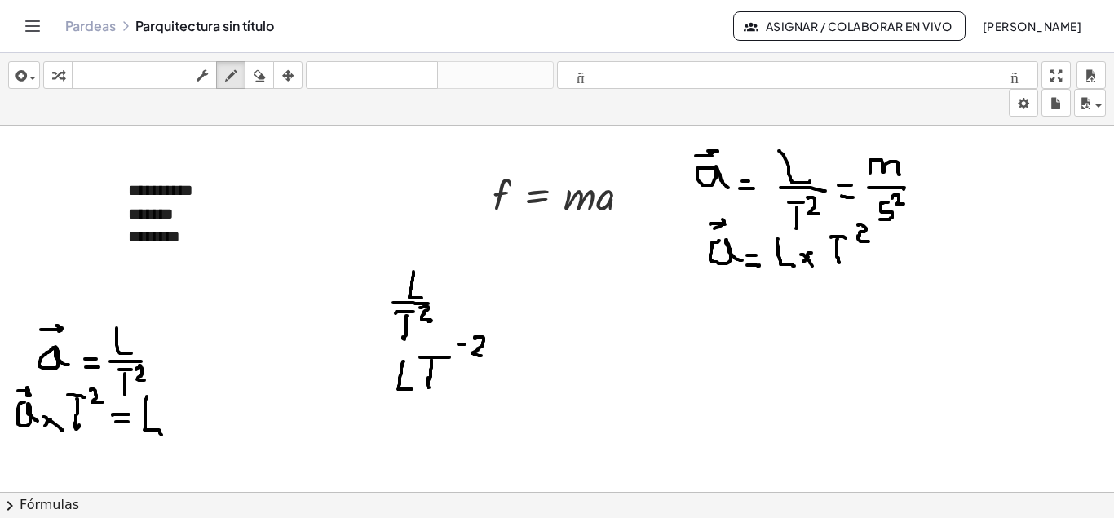
drag, startPoint x: 475, startPoint y: 338, endPoint x: 481, endPoint y: 355, distance: 18.0
click at [481, 355] on div at bounding box center [557, 503] width 1114 height 755
click at [265, 81] on icon "button" at bounding box center [259, 76] width 11 height 20
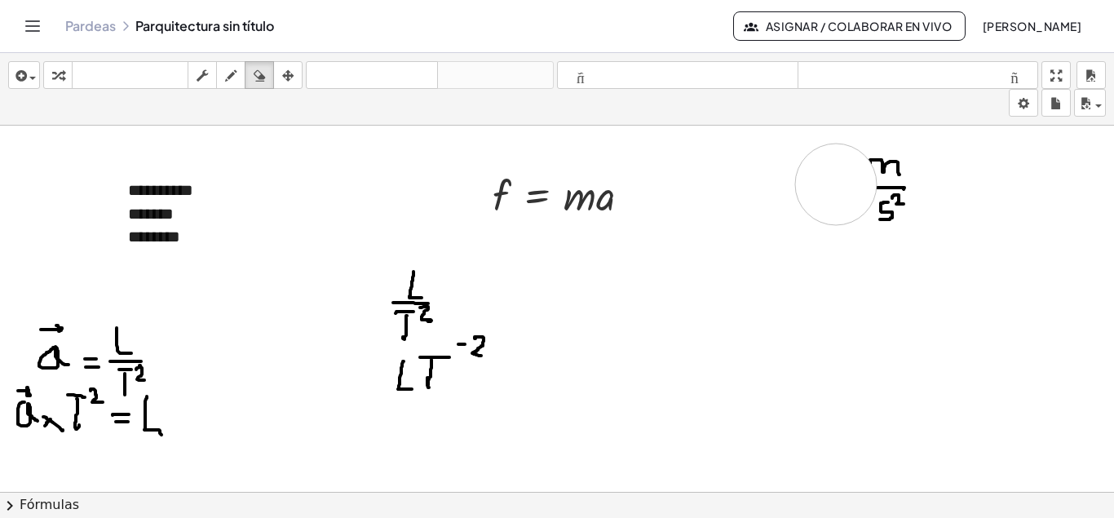
drag, startPoint x: 704, startPoint y: 261, endPoint x: 836, endPoint y: 184, distance: 152.7
click at [836, 184] on div at bounding box center [557, 503] width 1114 height 755
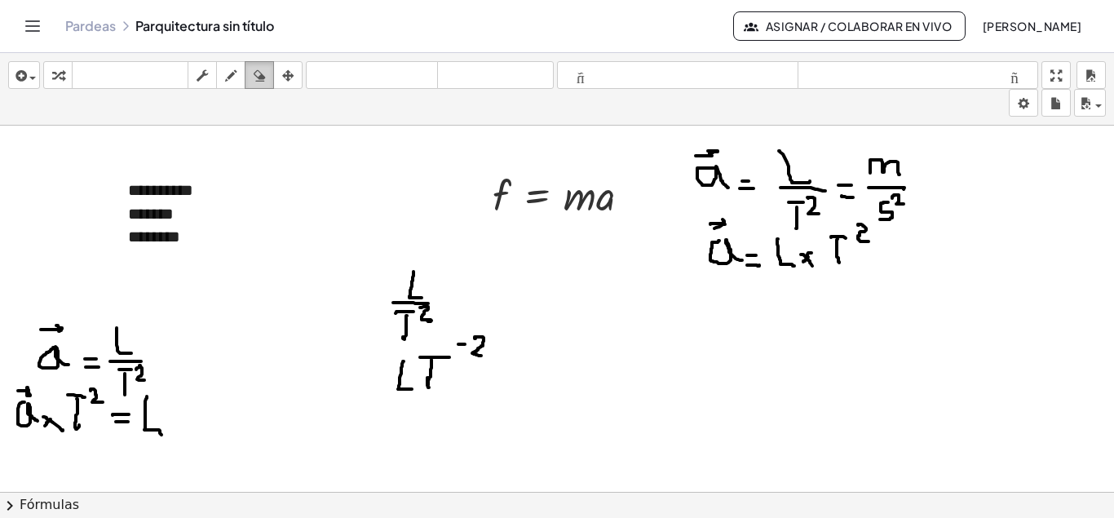
click at [264, 77] on icon "button" at bounding box center [259, 76] width 11 height 20
drag, startPoint x: 264, startPoint y: 71, endPoint x: 254, endPoint y: 71, distance: 10.6
click at [259, 71] on icon "button" at bounding box center [259, 76] width 11 height 20
click at [700, 255] on div at bounding box center [557, 503] width 1114 height 755
drag, startPoint x: 713, startPoint y: 229, endPoint x: 851, endPoint y: 254, distance: 140.7
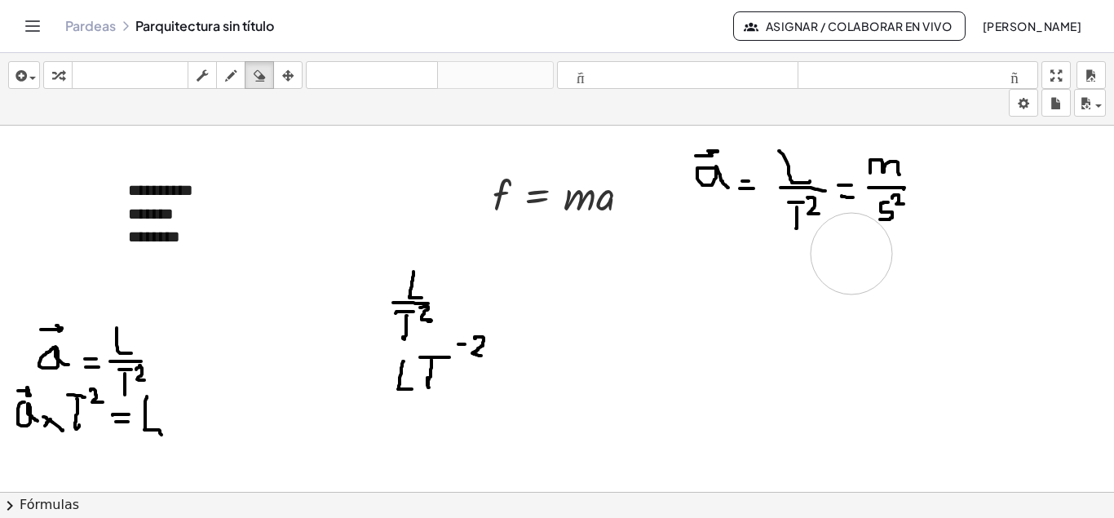
click at [851, 254] on div at bounding box center [557, 503] width 1114 height 755
click at [837, 362] on div at bounding box center [557, 503] width 1114 height 755
click at [231, 73] on icon "button" at bounding box center [230, 76] width 11 height 20
click at [731, 274] on div at bounding box center [557, 503] width 1114 height 755
click at [721, 247] on div at bounding box center [557, 503] width 1114 height 755
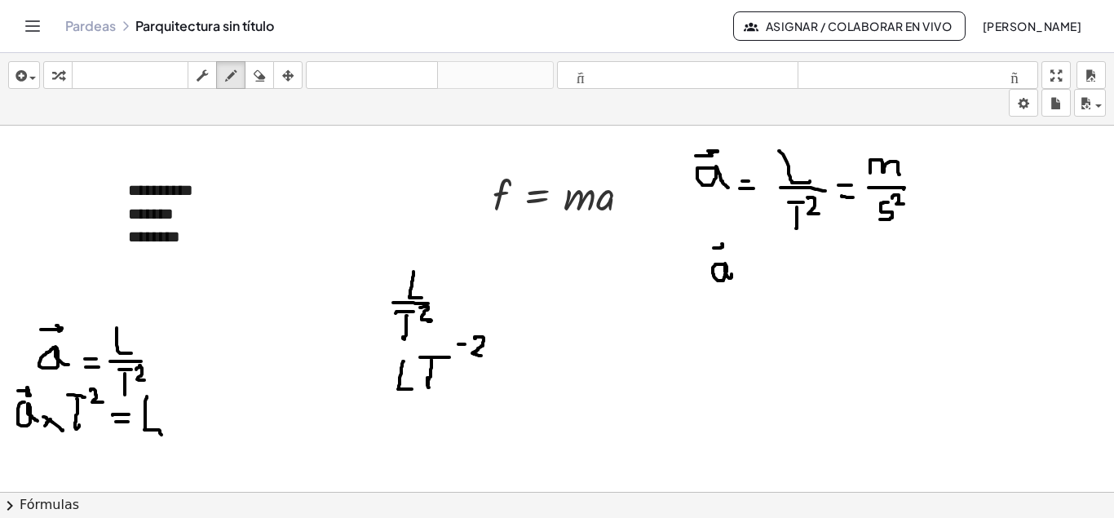
click at [722, 246] on div at bounding box center [557, 503] width 1114 height 755
click at [753, 276] on div at bounding box center [557, 503] width 1114 height 755
drag, startPoint x: 744, startPoint y: 284, endPoint x: 754, endPoint y: 239, distance: 46.1
click at [756, 278] on div at bounding box center [557, 503] width 1114 height 755
drag, startPoint x: 766, startPoint y: 254, endPoint x: 796, endPoint y: 267, distance: 32.1
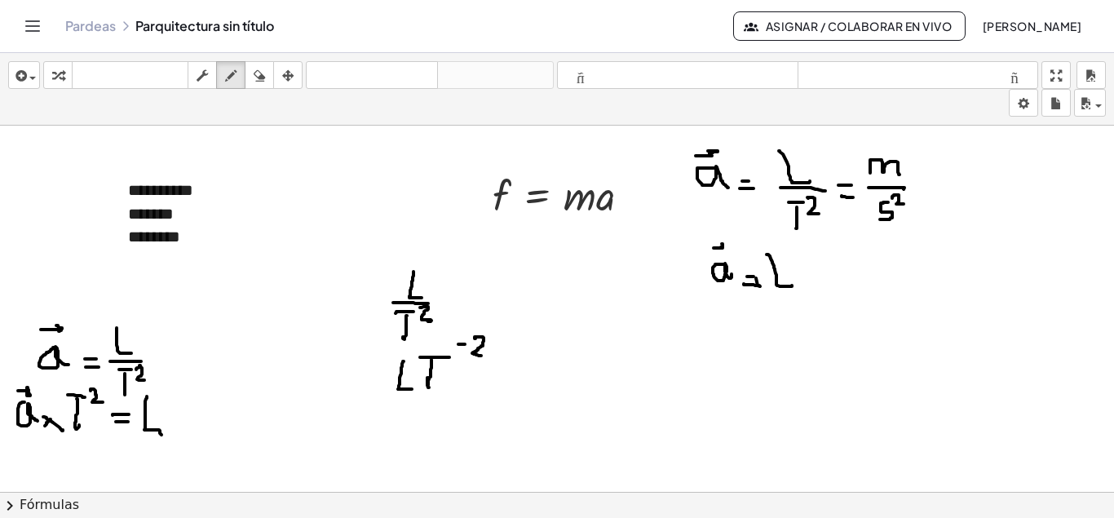
click at [790, 280] on div at bounding box center [557, 503] width 1114 height 755
drag, startPoint x: 806, startPoint y: 257, endPoint x: 799, endPoint y: 268, distance: 13.1
click at [809, 285] on div at bounding box center [557, 503] width 1114 height 755
drag, startPoint x: 797, startPoint y: 255, endPoint x: 823, endPoint y: 258, distance: 27.0
click at [820, 259] on div at bounding box center [557, 503] width 1114 height 755
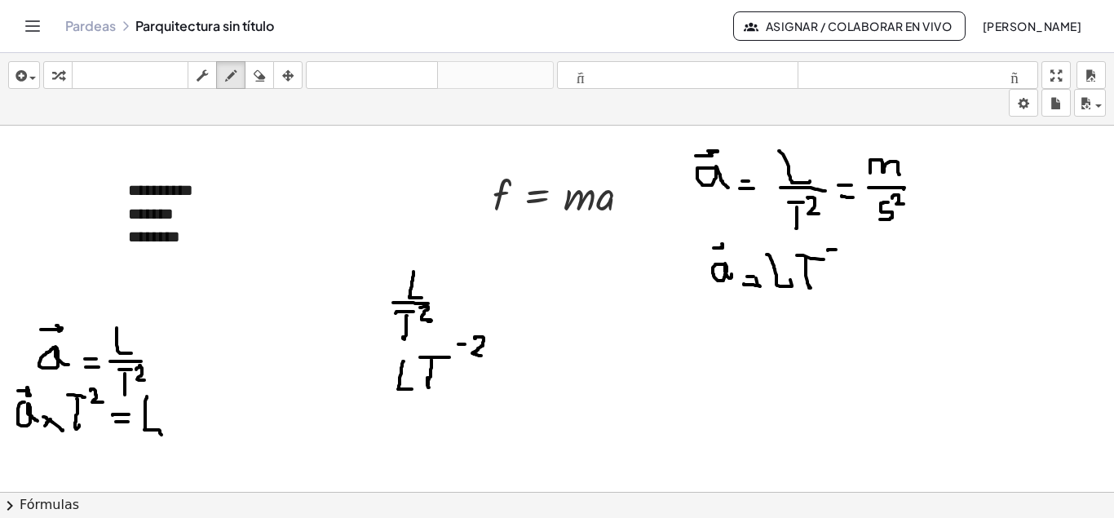
drag, startPoint x: 828, startPoint y: 250, endPoint x: 836, endPoint y: 249, distance: 8.2
click at [836, 249] on div at bounding box center [557, 503] width 1114 height 755
drag, startPoint x: 847, startPoint y: 245, endPoint x: 864, endPoint y: 269, distance: 29.9
click at [864, 269] on div at bounding box center [557, 503] width 1114 height 755
drag, startPoint x: 501, startPoint y: 236, endPoint x: 495, endPoint y: 268, distance: 33.1
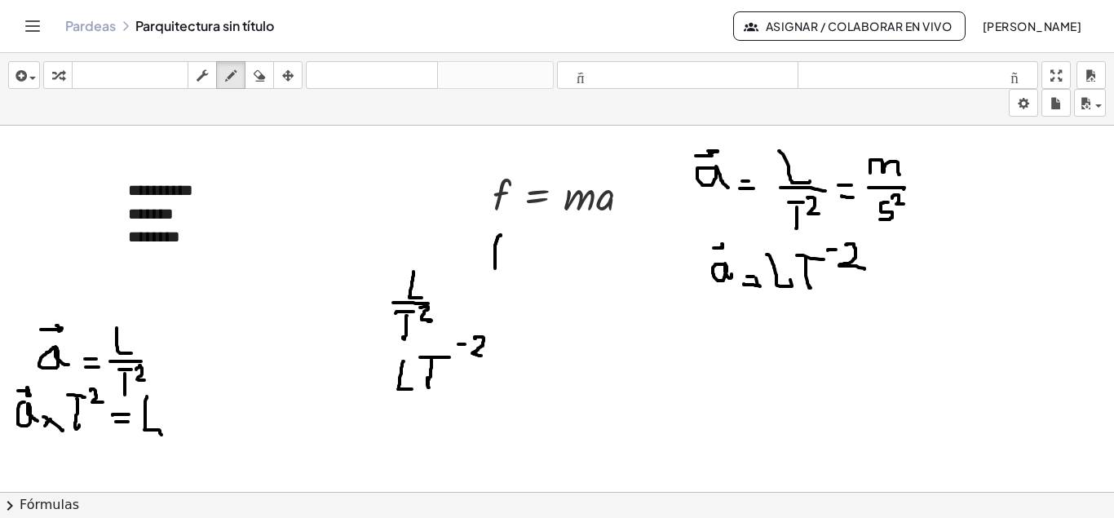
click at [495, 268] on div at bounding box center [557, 503] width 1114 height 755
click at [504, 253] on div at bounding box center [557, 503] width 1114 height 755
drag, startPoint x: 525, startPoint y: 254, endPoint x: 536, endPoint y: 254, distance: 10.6
click at [536, 254] on div at bounding box center [557, 503] width 1114 height 755
drag, startPoint x: 525, startPoint y: 259, endPoint x: 538, endPoint y: 259, distance: 13.0
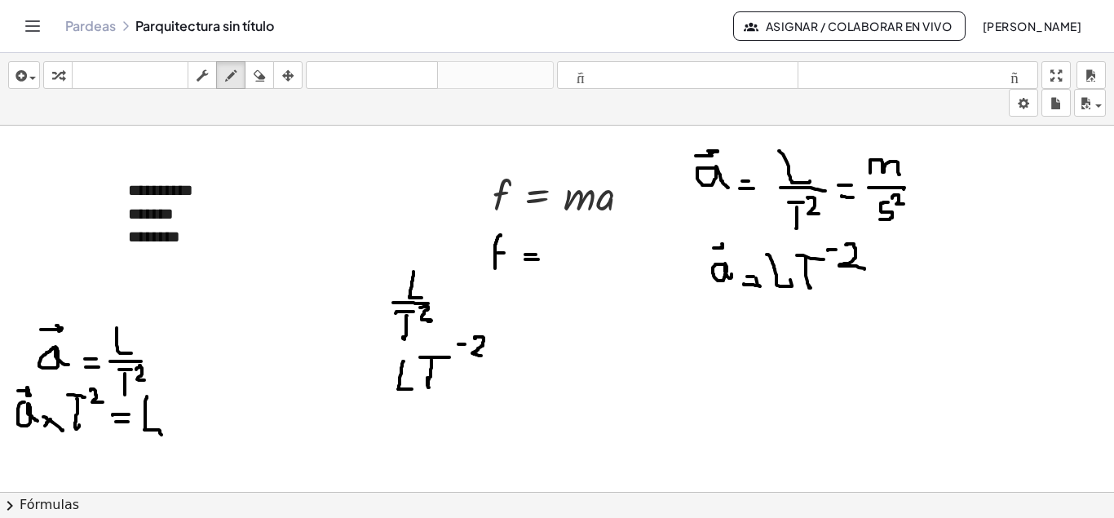
click at [538, 259] on div at bounding box center [557, 503] width 1114 height 755
drag, startPoint x: 559, startPoint y: 235, endPoint x: 577, endPoint y: 256, distance: 27.8
click at [577, 256] on div at bounding box center [557, 503] width 1114 height 755
drag, startPoint x: 594, startPoint y: 230, endPoint x: 615, endPoint y: 256, distance: 33.6
click at [615, 256] on div at bounding box center [557, 503] width 1114 height 755
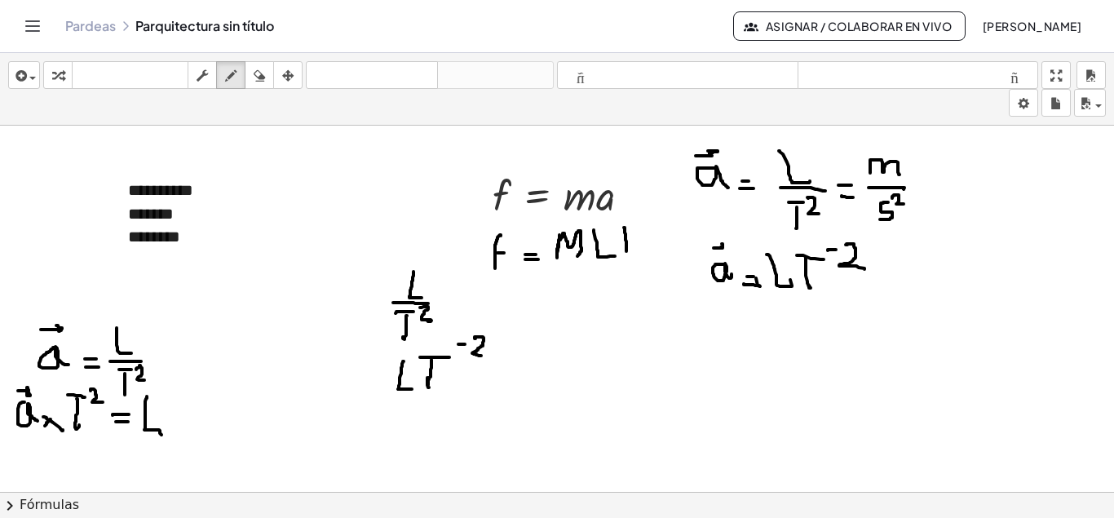
drag, startPoint x: 624, startPoint y: 227, endPoint x: 626, endPoint y: 251, distance: 23.8
click at [626, 251] on div at bounding box center [557, 503] width 1114 height 755
drag, startPoint x: 618, startPoint y: 226, endPoint x: 630, endPoint y: 226, distance: 12.2
click at [630, 226] on div at bounding box center [557, 503] width 1114 height 755
click at [647, 220] on div at bounding box center [557, 503] width 1114 height 755
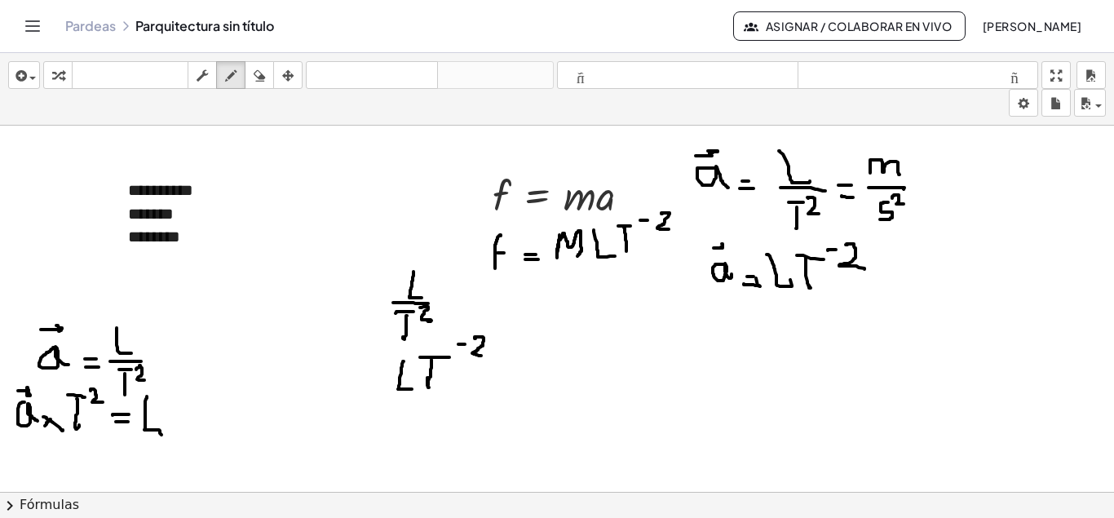
drag, startPoint x: 662, startPoint y: 214, endPoint x: 669, endPoint y: 229, distance: 16.8
click at [669, 229] on div at bounding box center [557, 503] width 1114 height 755
click at [567, 250] on div at bounding box center [557, 503] width 1114 height 755
click at [206, 185] on div at bounding box center [557, 503] width 1114 height 755
click at [33, 77] on div "button" at bounding box center [24, 75] width 24 height 20
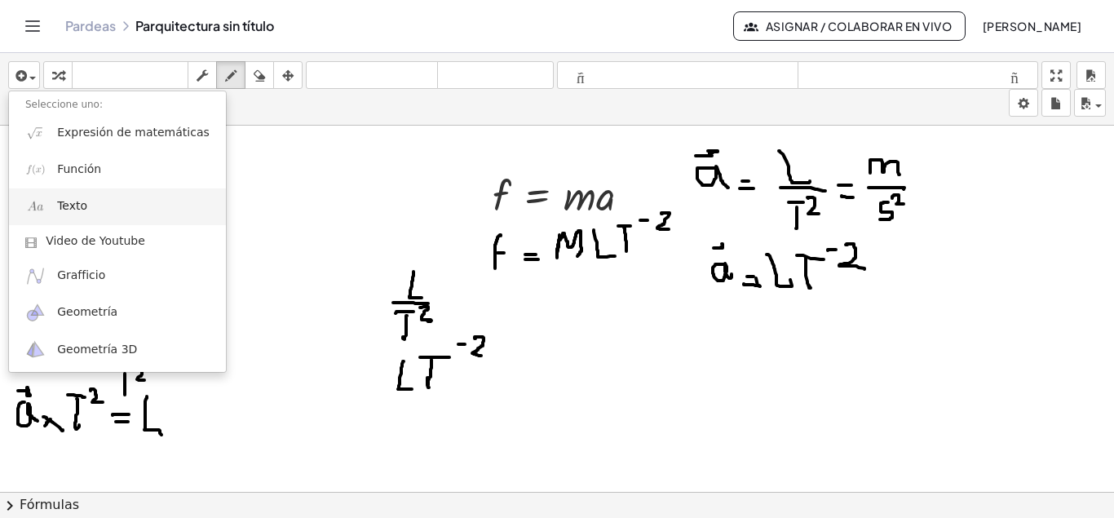
click at [74, 205] on span "Texto" at bounding box center [72, 206] width 30 height 16
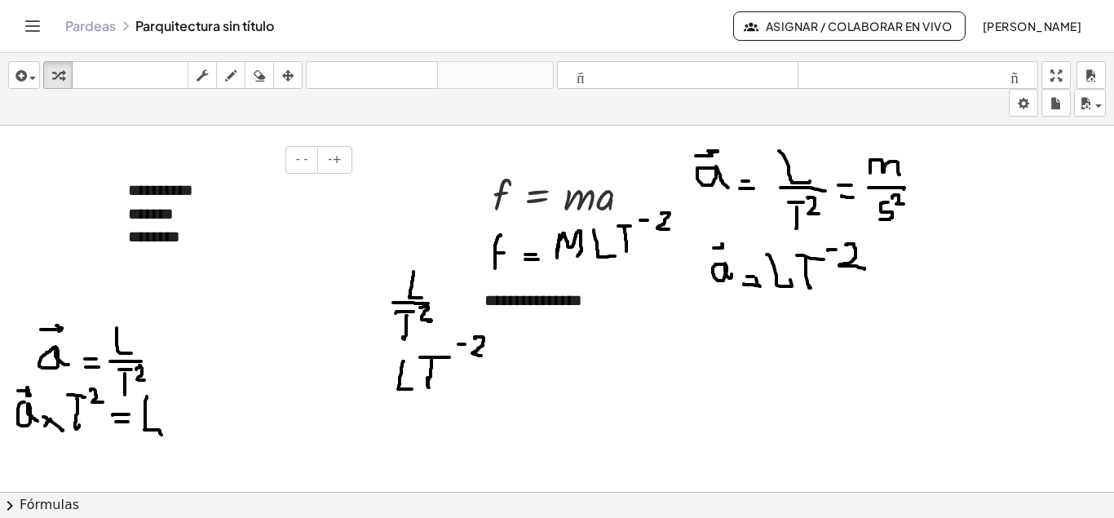
click at [208, 191] on div "**********" at bounding box center [234, 191] width 212 height 24
drag, startPoint x: 225, startPoint y: 195, endPoint x: 240, endPoint y: 195, distance: 14.7
click at [240, 195] on div "**********" at bounding box center [234, 191] width 212 height 24
click at [254, 227] on div "********" at bounding box center [234, 237] width 212 height 24
